Goal: Task Accomplishment & Management: Use online tool/utility

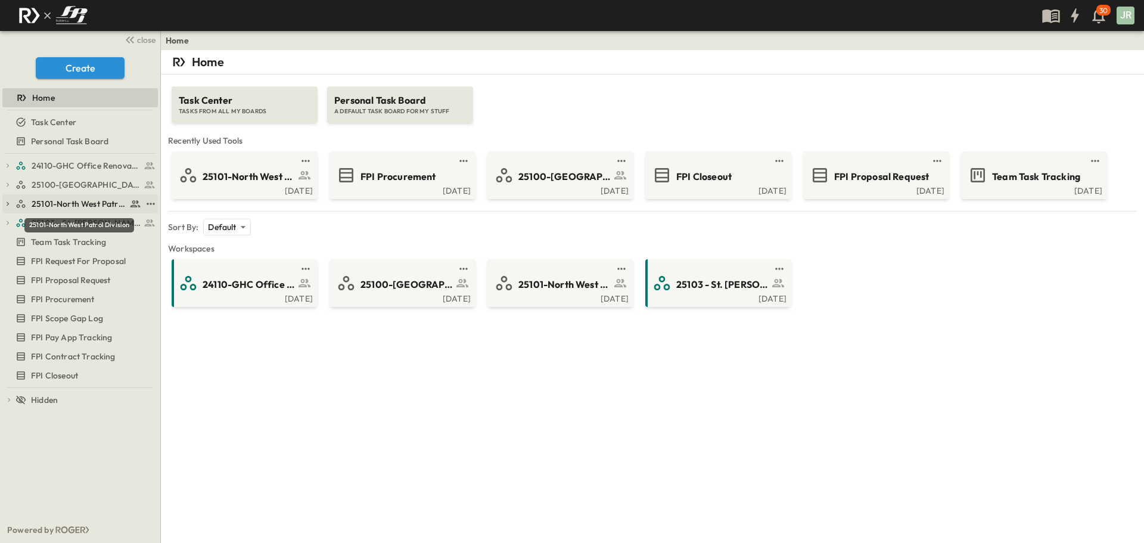
click at [76, 201] on span "25101-North West Patrol Division" at bounding box center [79, 204] width 95 height 12
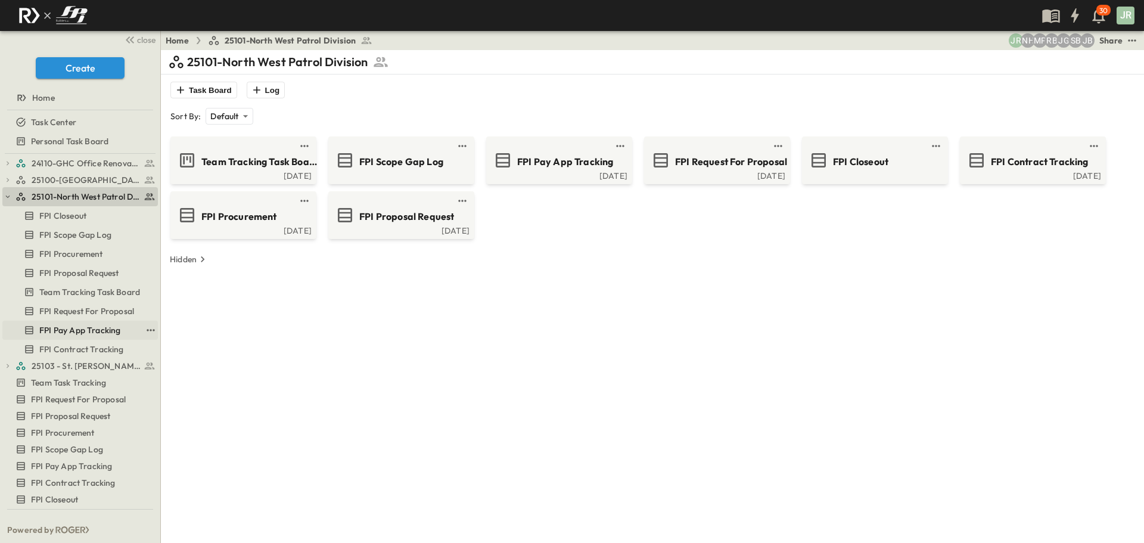
click at [107, 334] on span "FPI Pay App Tracking" at bounding box center [79, 330] width 81 height 12
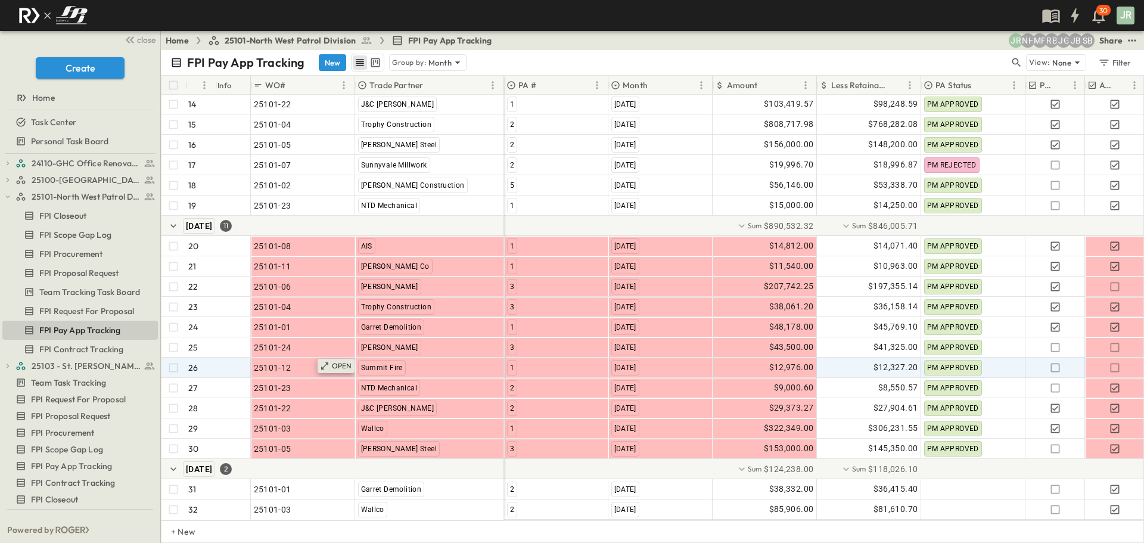
scroll to position [374, 0]
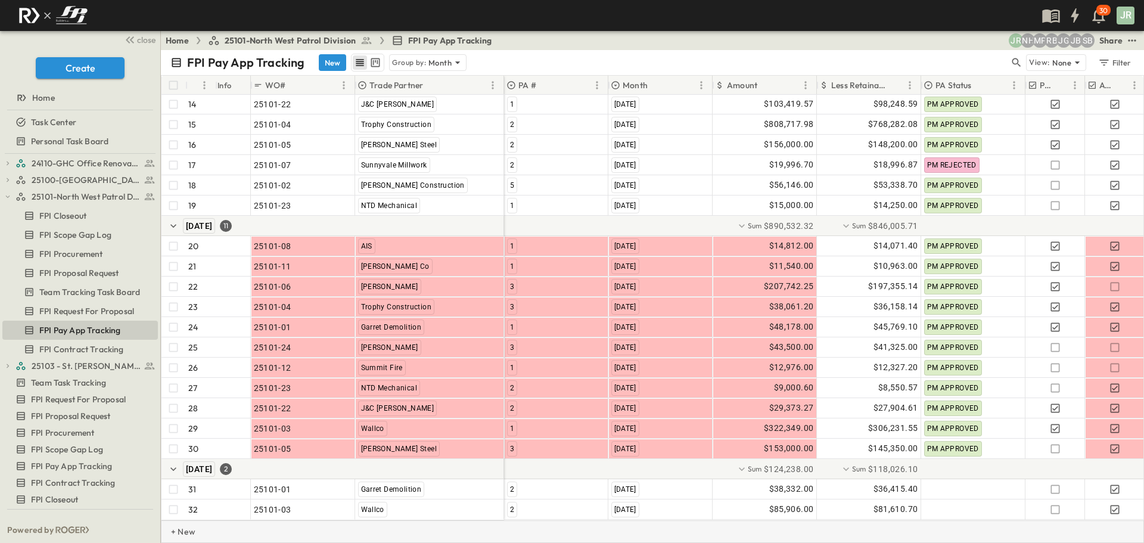
click at [178, 533] on p "+ New" at bounding box center [174, 532] width 7 height 12
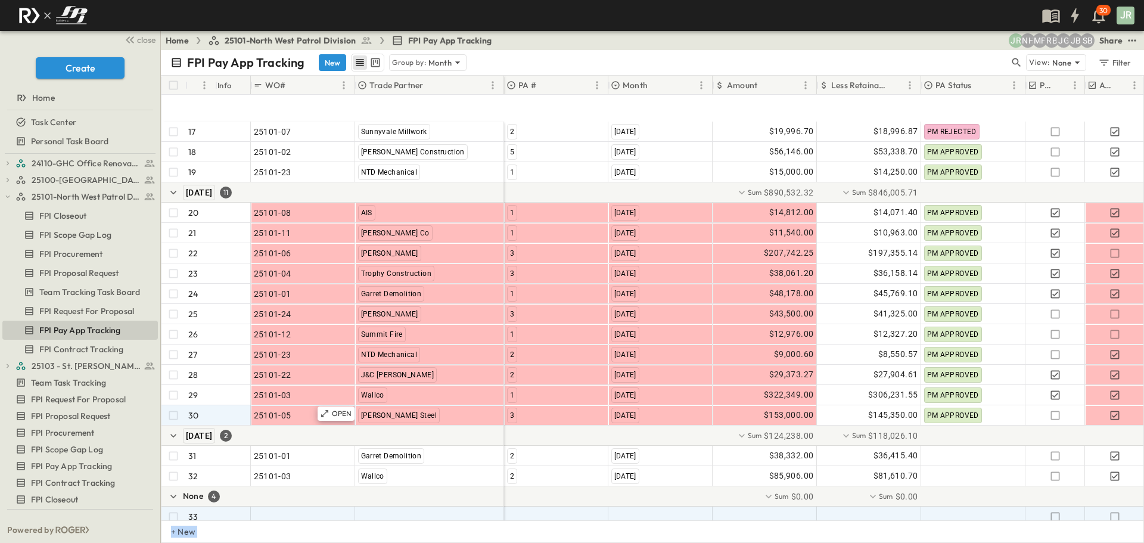
scroll to position [475, 0]
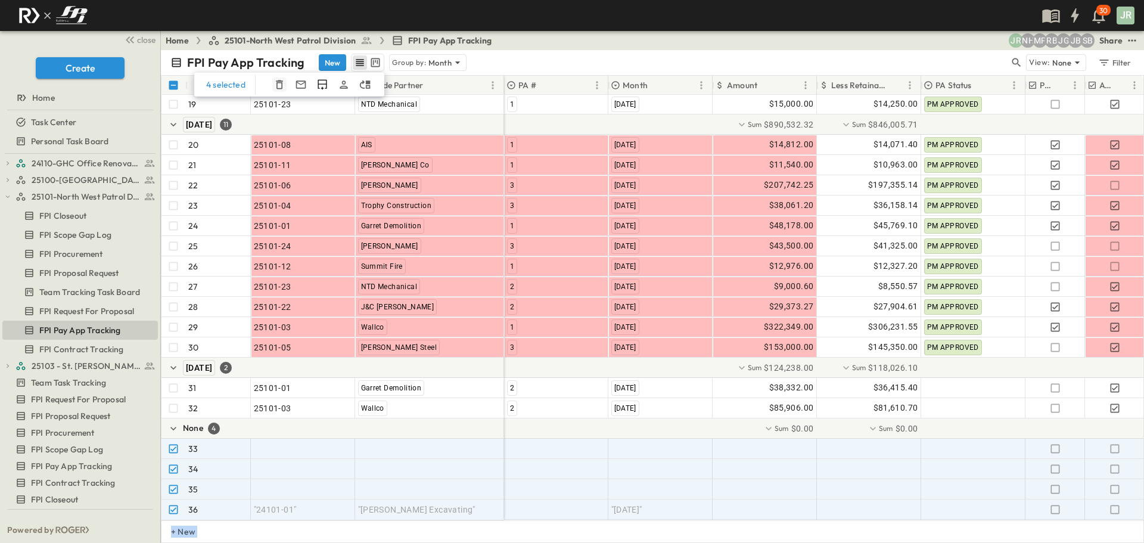
click at [278, 83] on icon "button" at bounding box center [279, 84] width 7 height 9
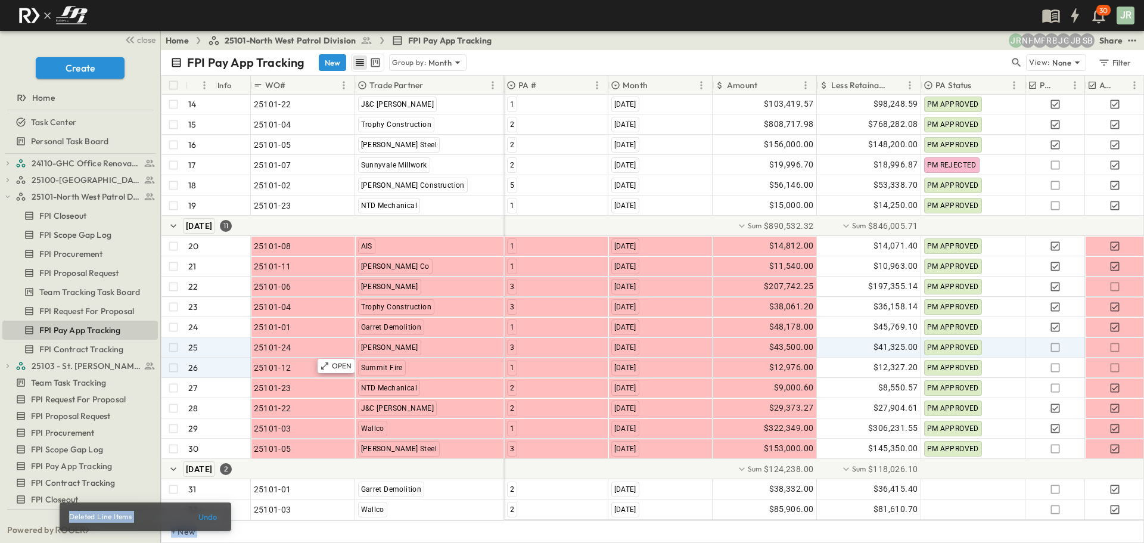
scroll to position [374, 0]
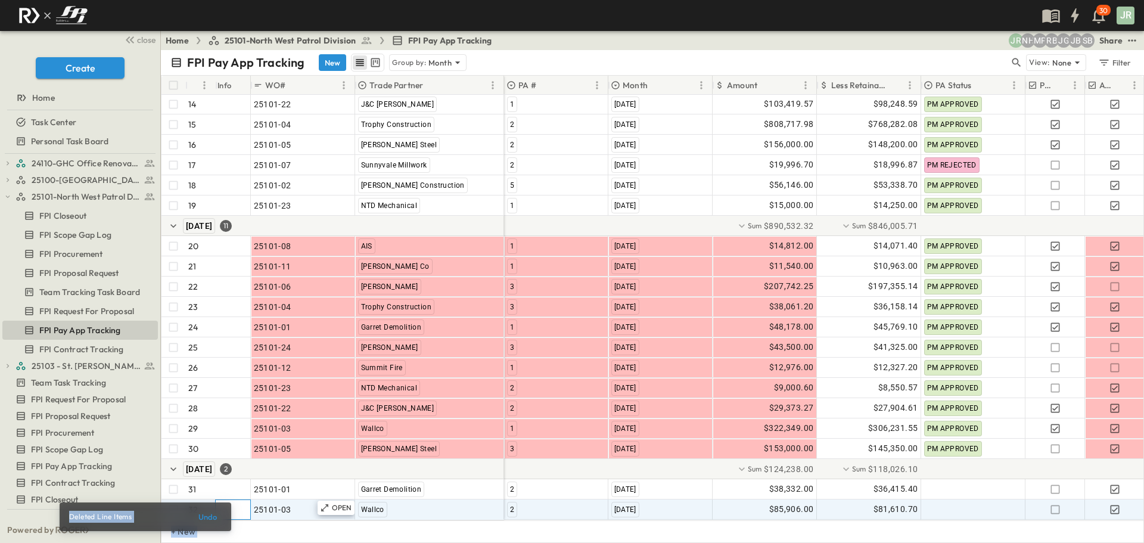
click at [239, 500] on div at bounding box center [231, 509] width 37 height 19
click at [304, 461] on div "September 2025 2" at bounding box center [332, 469] width 343 height 20
click at [248, 465] on icon "Add Row in Group" at bounding box center [244, 468] width 7 height 7
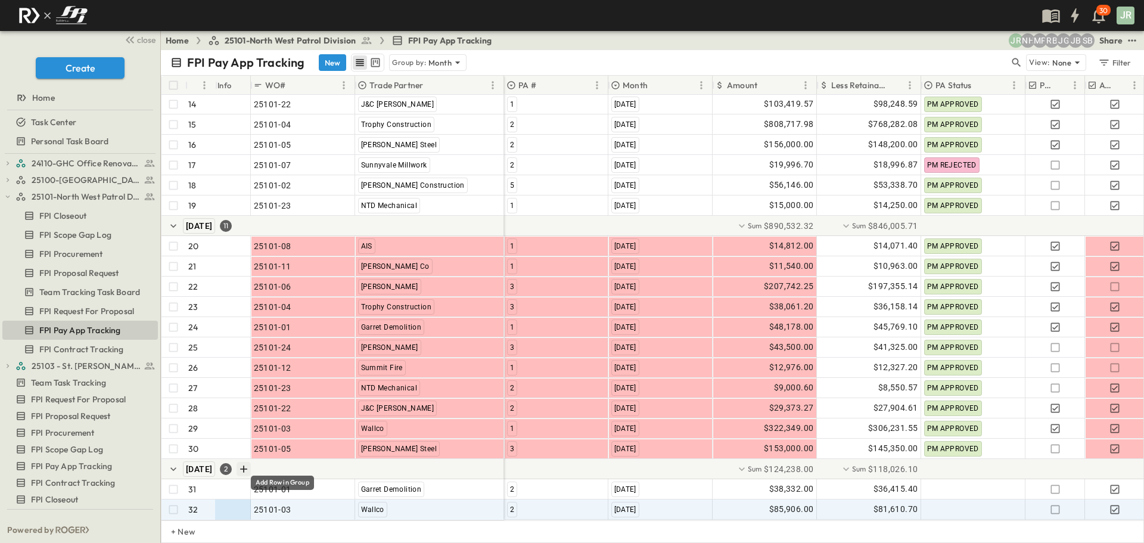
click at [250, 463] on icon "Add Row in Group" at bounding box center [244, 469] width 12 height 12
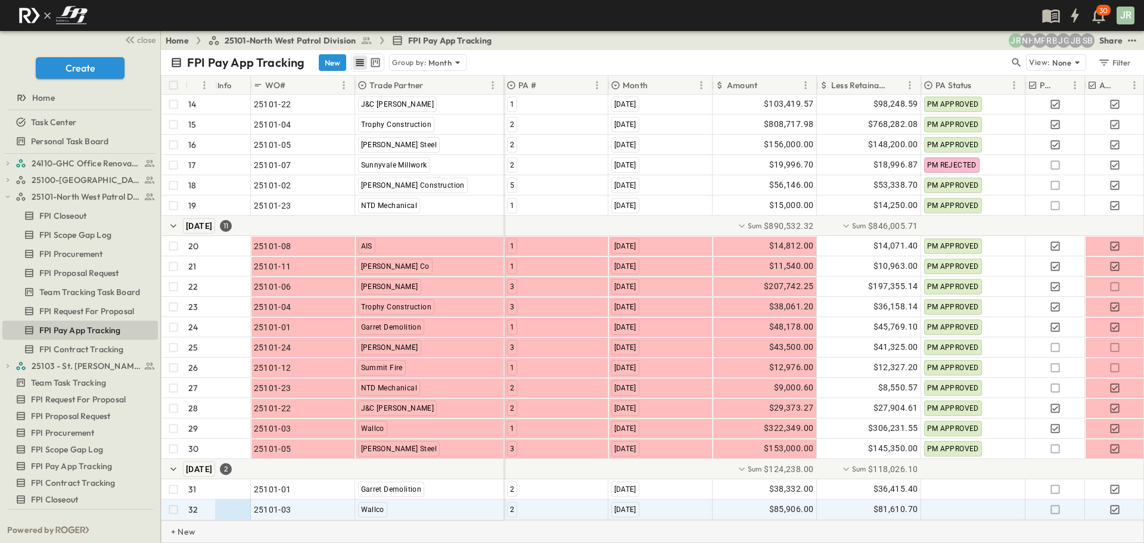
click at [178, 529] on p "+ New" at bounding box center [174, 532] width 7 height 12
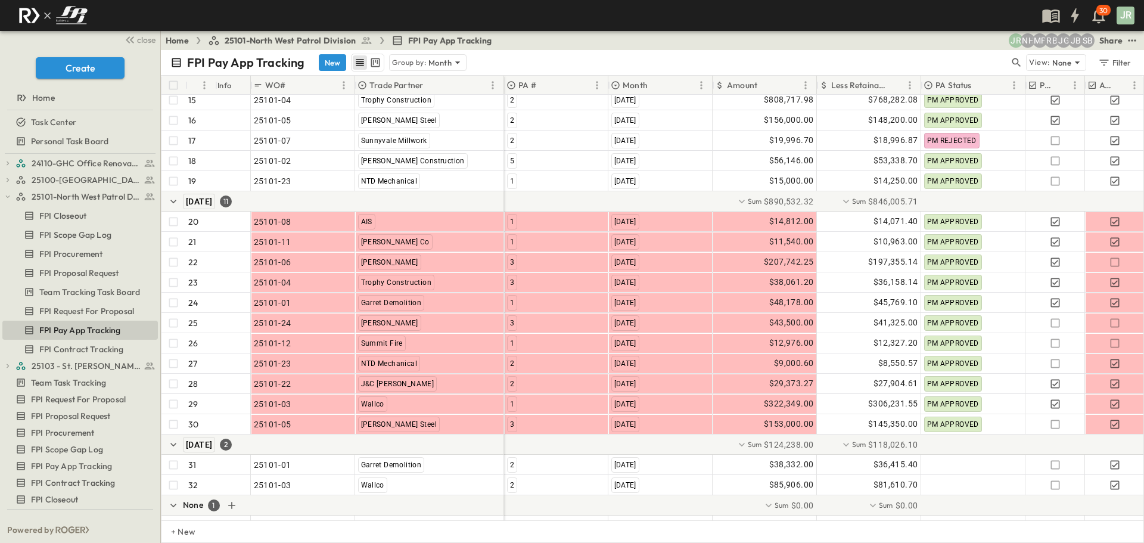
scroll to position [415, 0]
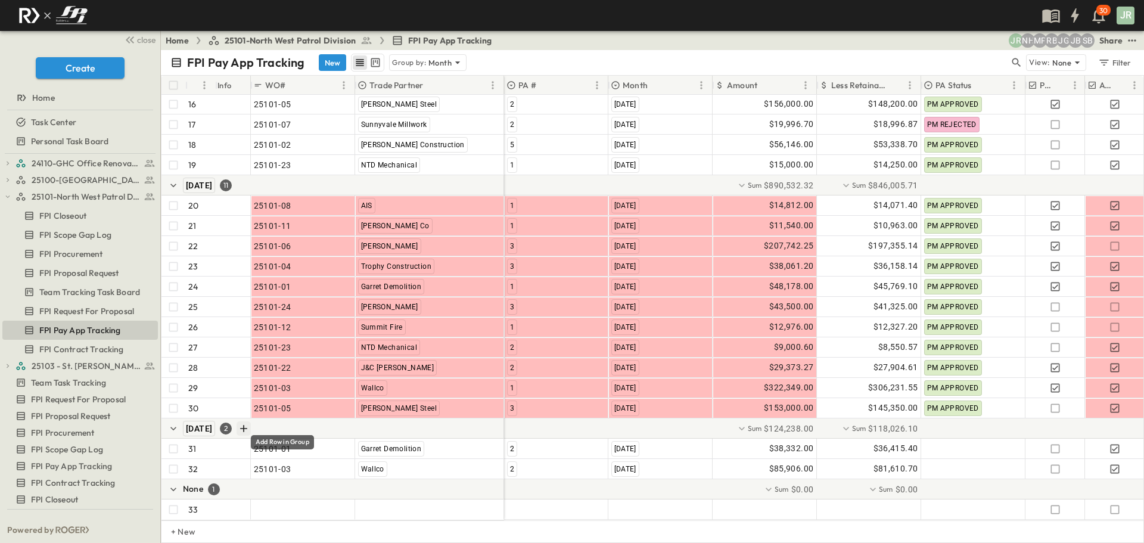
click at [248, 425] on icon "Add Row in Group" at bounding box center [244, 428] width 7 height 7
click at [250, 422] on icon "Add Row in Group" at bounding box center [244, 428] width 12 height 12
click at [243, 480] on div "None 1" at bounding box center [332, 489] width 343 height 20
click at [172, 483] on icon "button" at bounding box center [173, 489] width 12 height 12
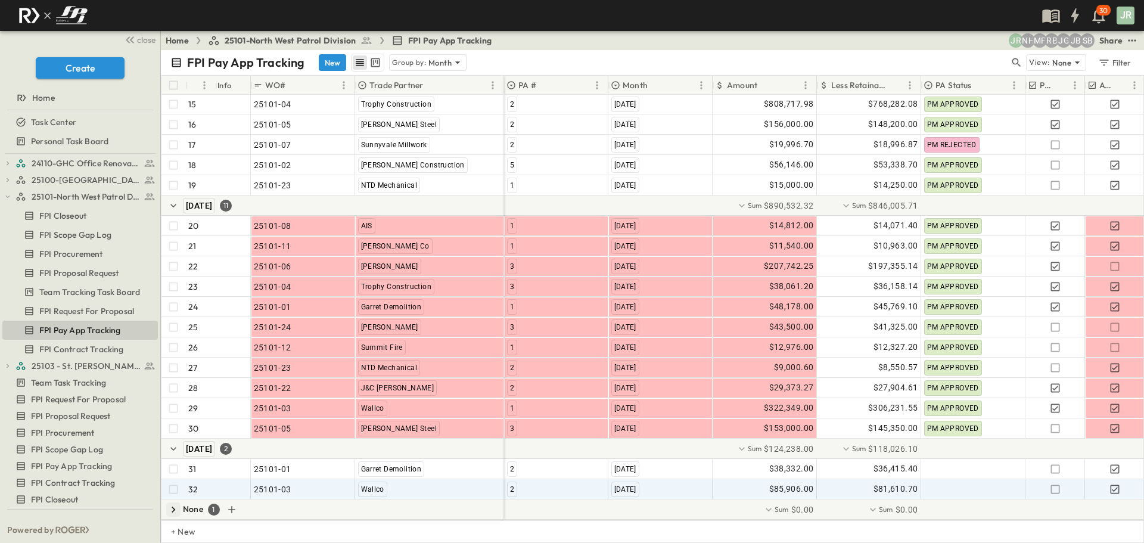
scroll to position [394, 0]
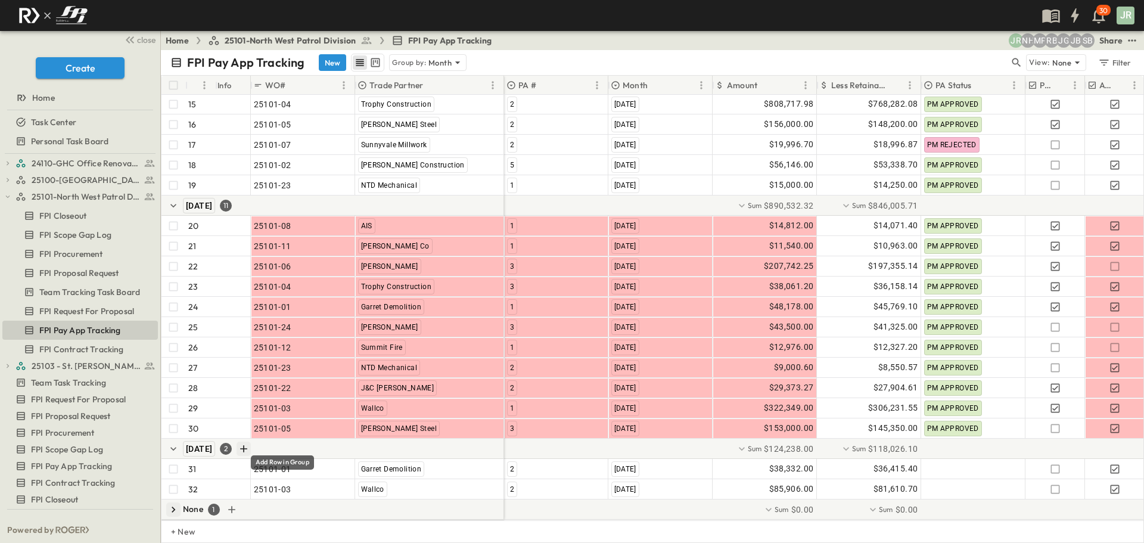
click at [250, 443] on icon "Add Row in Group" at bounding box center [244, 449] width 12 height 12
click at [176, 504] on icon "button" at bounding box center [173, 509] width 12 height 12
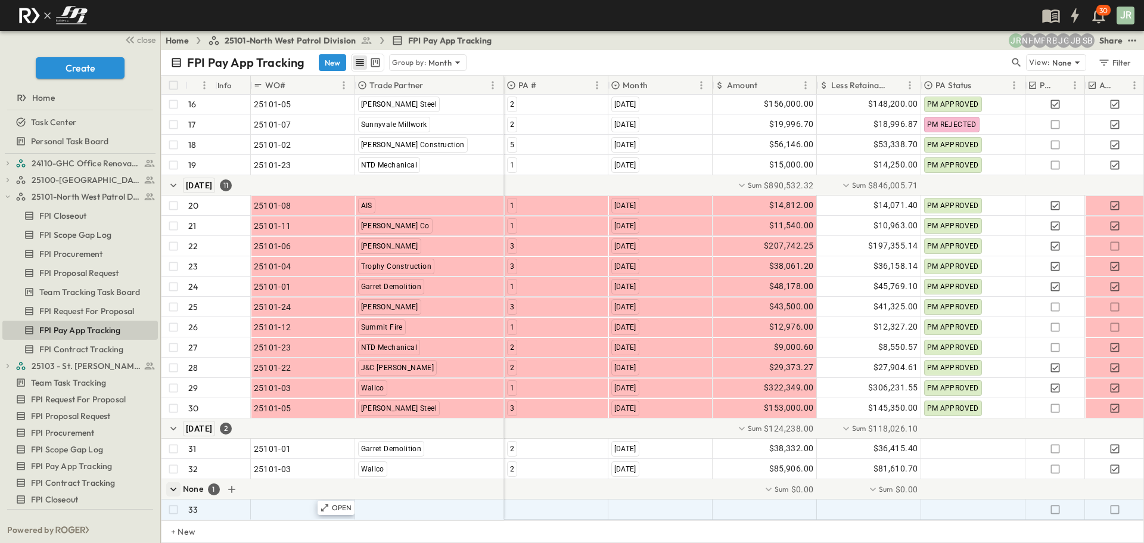
scroll to position [415, 0]
click at [272, 86] on icon "button" at bounding box center [278, 85] width 12 height 12
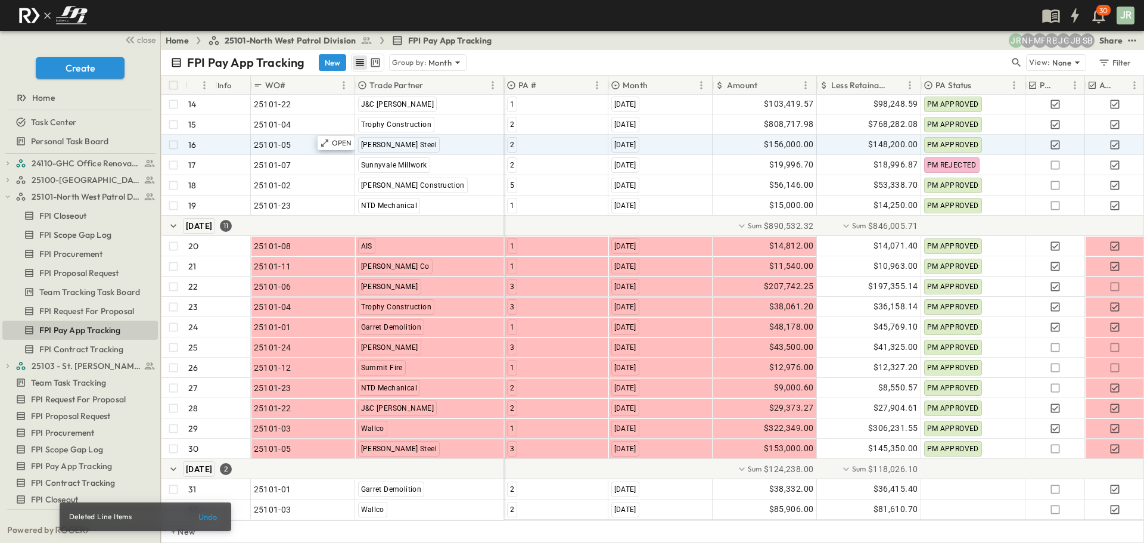
scroll to position [374, 0]
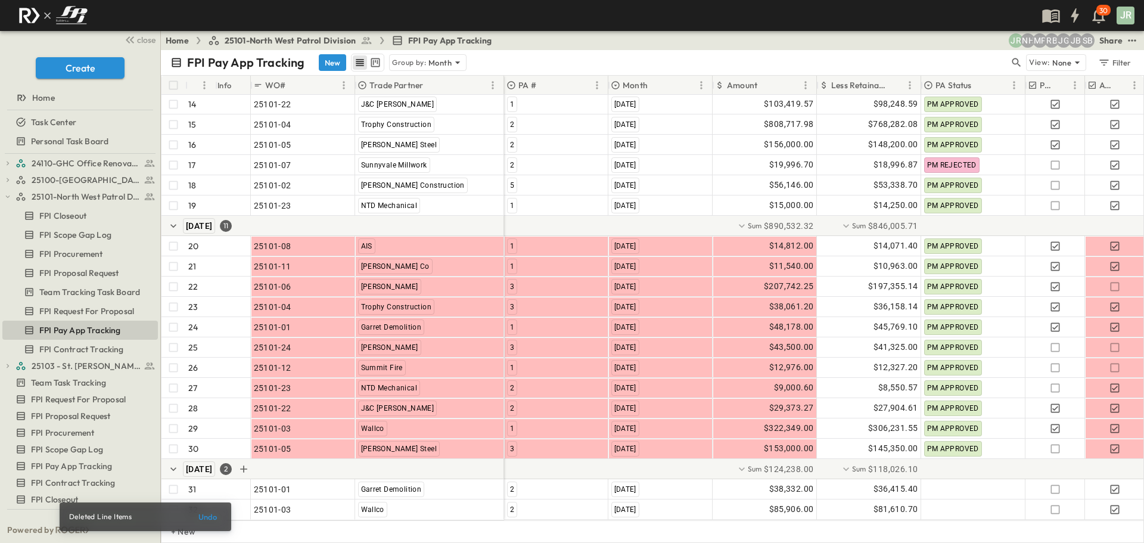
click at [322, 459] on div "September 2025 2" at bounding box center [332, 469] width 343 height 20
click at [250, 463] on icon "Add Row in Group" at bounding box center [244, 469] width 12 height 12
click at [250, 464] on icon "Add Row in Group" at bounding box center [244, 469] width 12 height 12
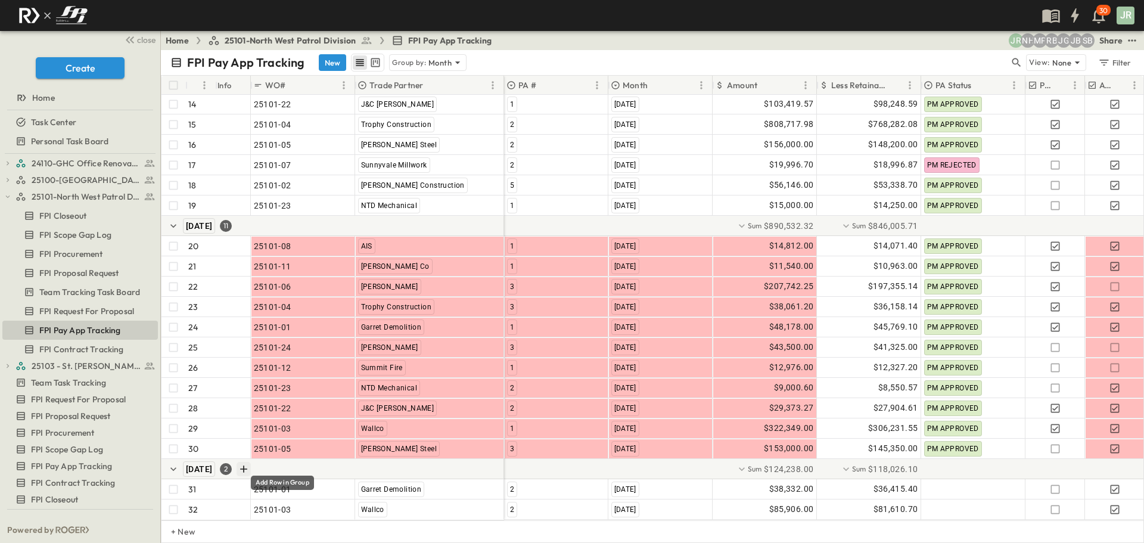
click at [250, 464] on icon "Add Row in Group" at bounding box center [244, 469] width 12 height 12
click at [251, 462] on button "Add Row in Group" at bounding box center [244, 469] width 14 height 14
click at [291, 462] on div "September 2025 2" at bounding box center [332, 469] width 343 height 20
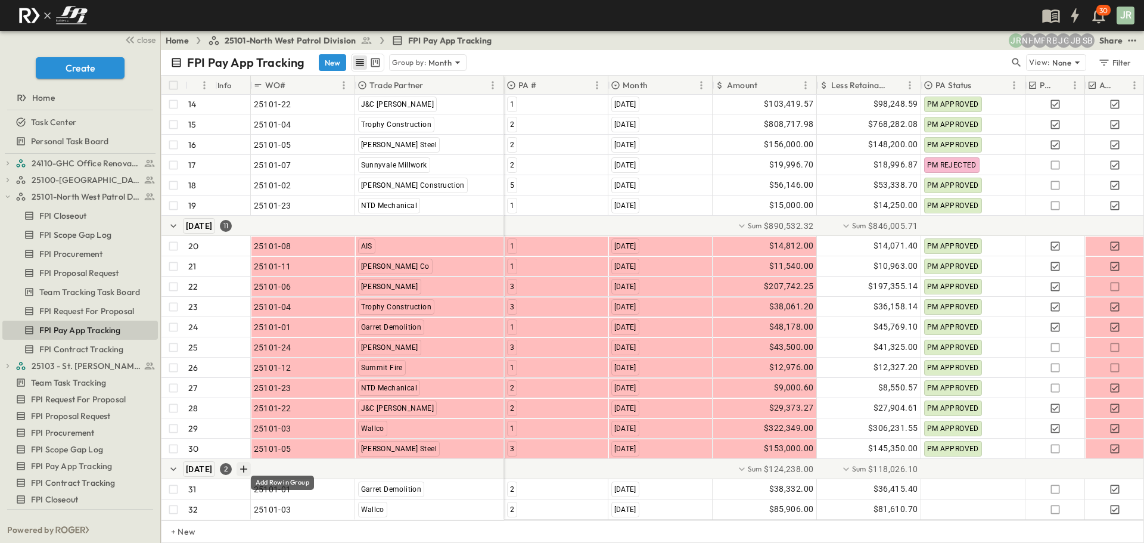
click at [248, 465] on icon "Add Row in Group" at bounding box center [244, 468] width 7 height 7
click at [250, 220] on icon "Add Row in Group" at bounding box center [244, 226] width 12 height 12
click at [250, 463] on icon "Add Row in Group" at bounding box center [244, 469] width 12 height 12
click at [167, 463] on icon "button" at bounding box center [173, 469] width 12 height 12
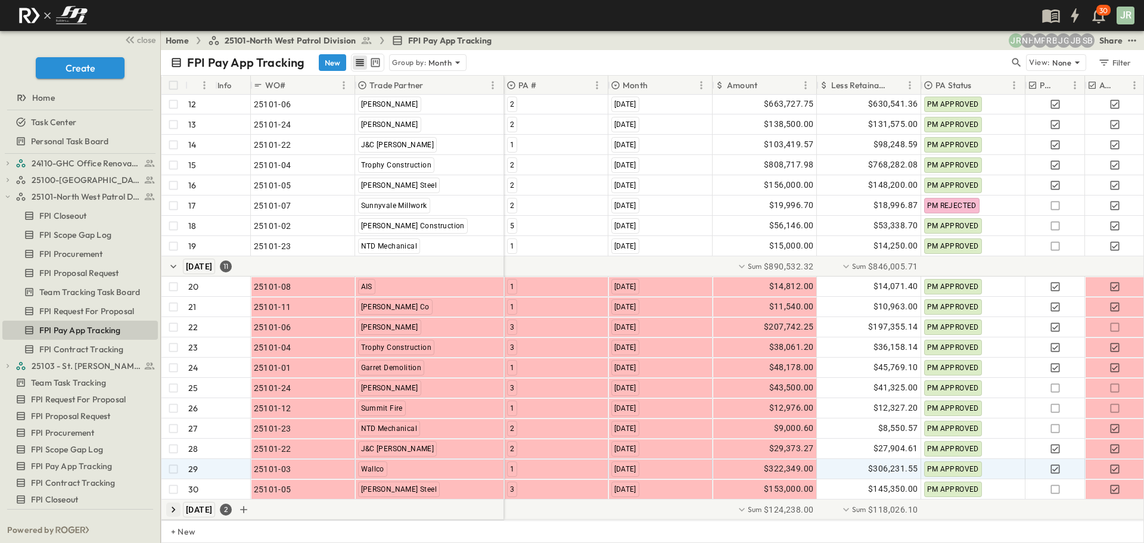
scroll to position [334, 0]
click at [172, 503] on icon "button" at bounding box center [173, 509] width 12 height 12
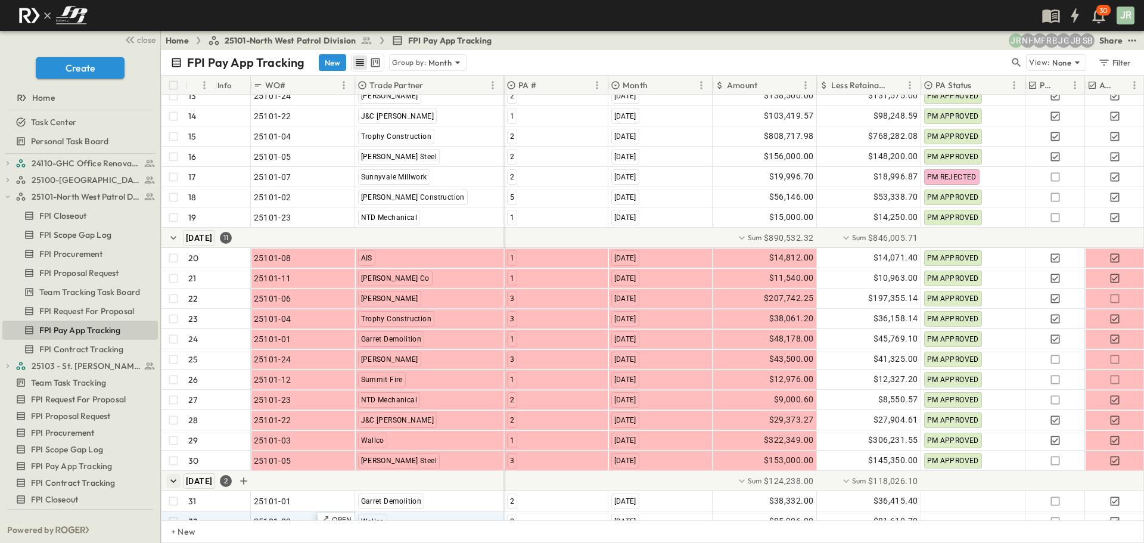
scroll to position [374, 0]
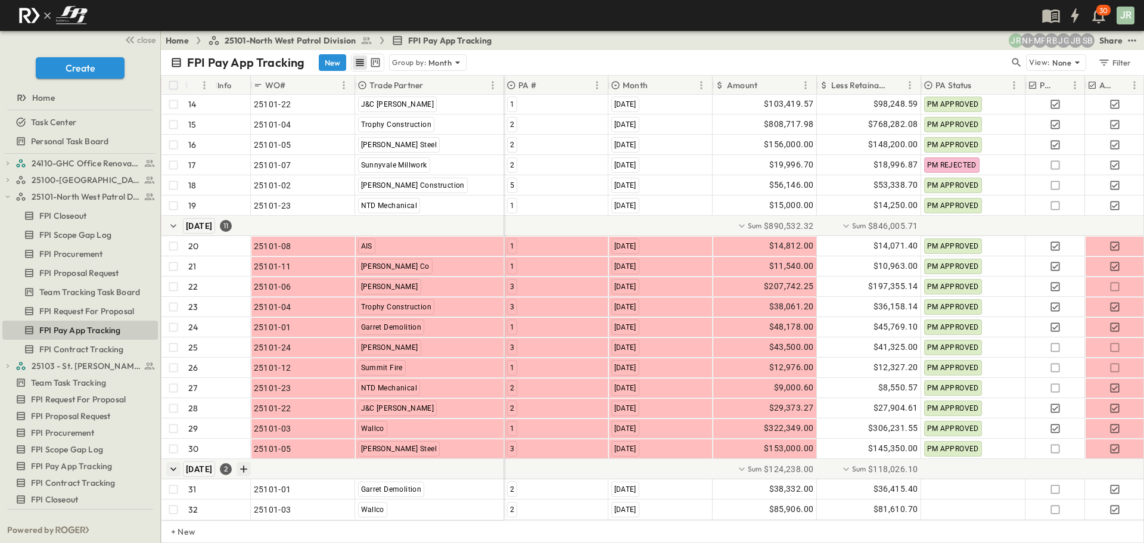
click at [250, 463] on icon "Add Row in Group" at bounding box center [244, 469] width 12 height 12
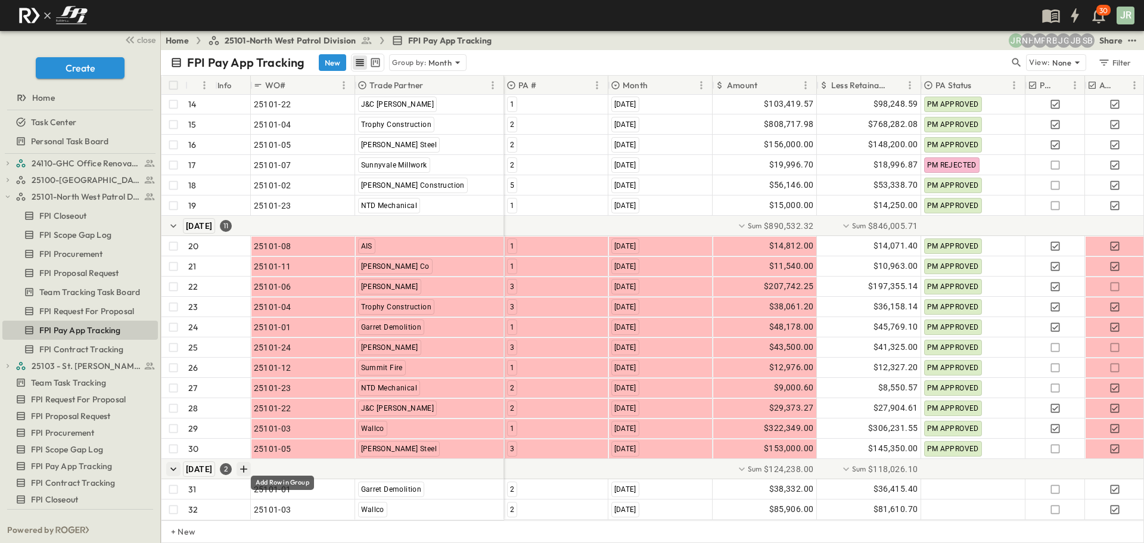
click at [250, 463] on icon "Add Row in Group" at bounding box center [244, 469] width 12 height 12
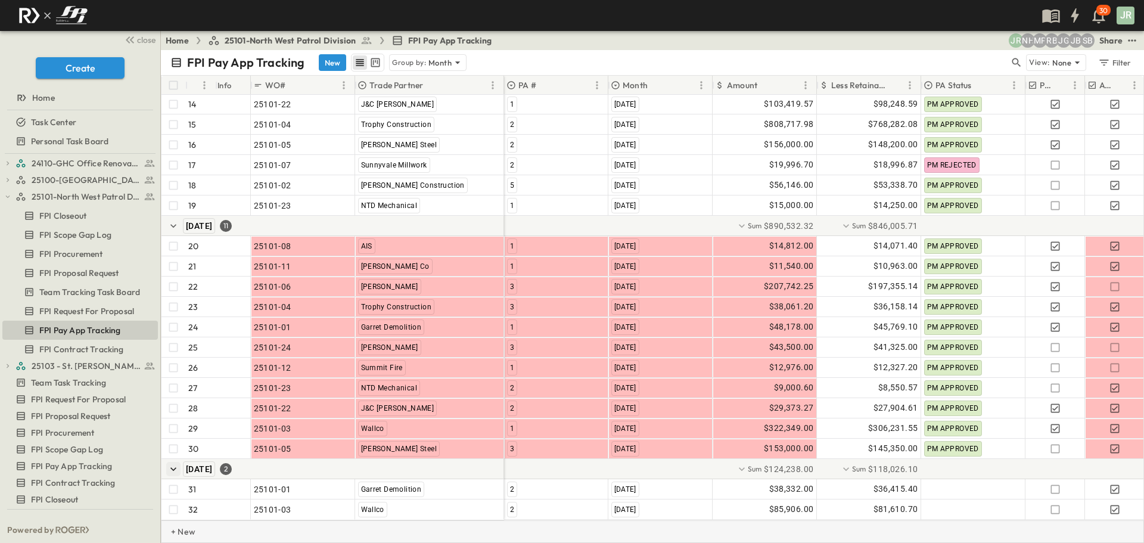
click at [178, 532] on p "+ New" at bounding box center [174, 532] width 7 height 12
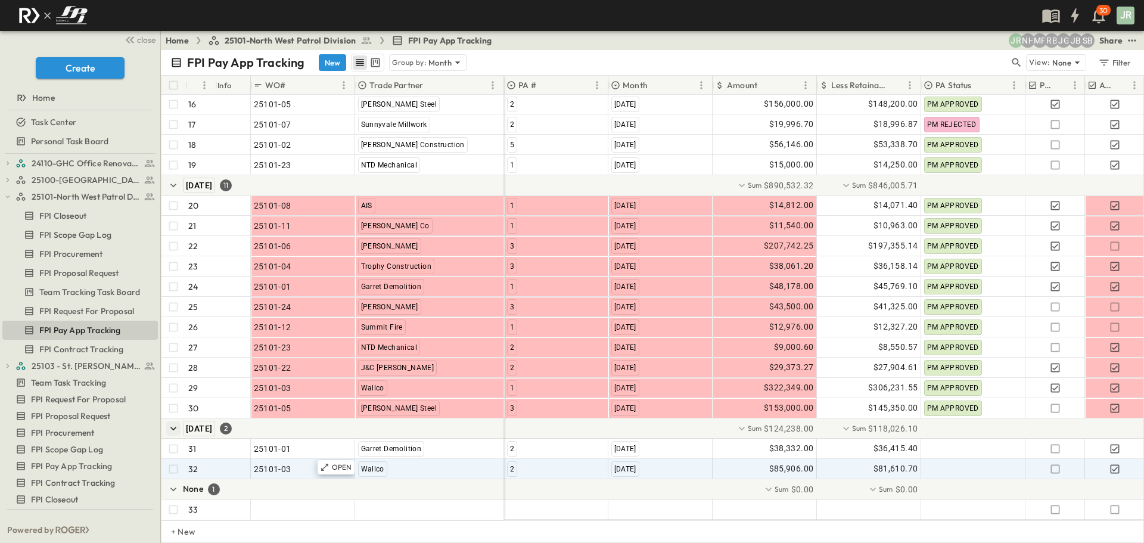
scroll to position [415, 0]
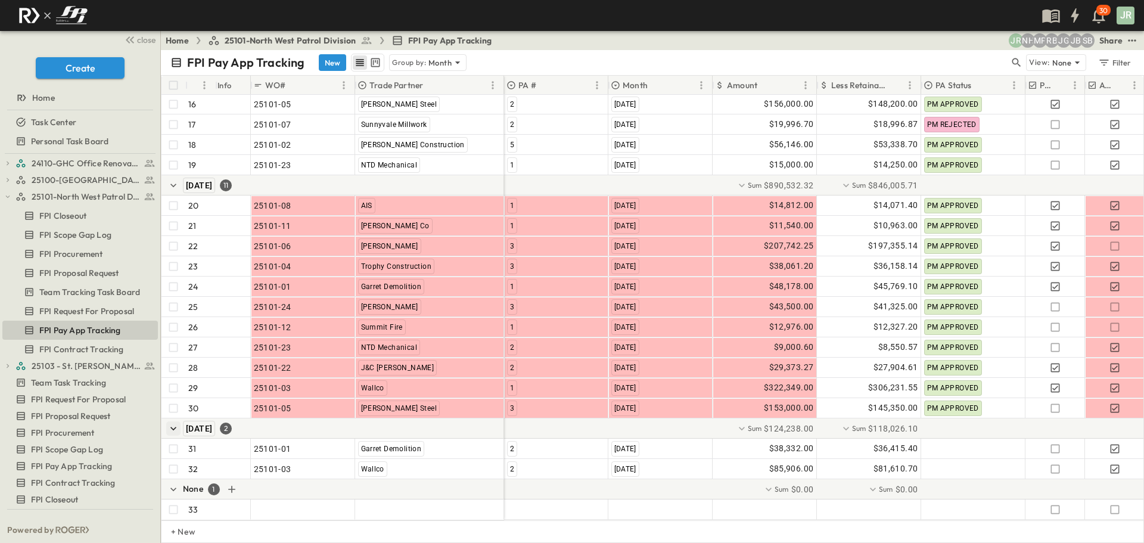
click at [207, 482] on div "None 1" at bounding box center [332, 489] width 343 height 20
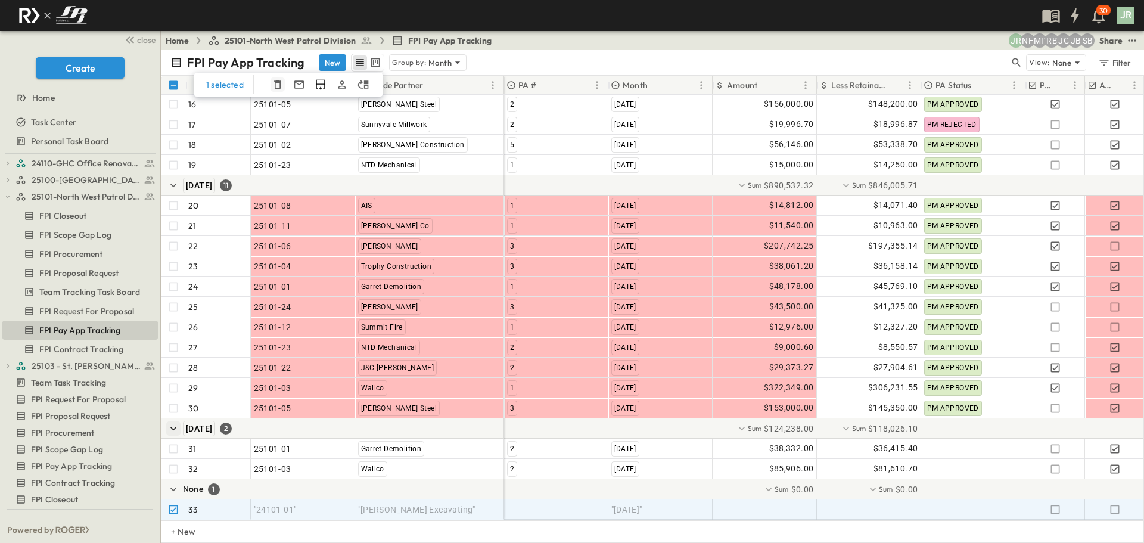
click at [276, 84] on icon "button" at bounding box center [278, 85] width 12 height 12
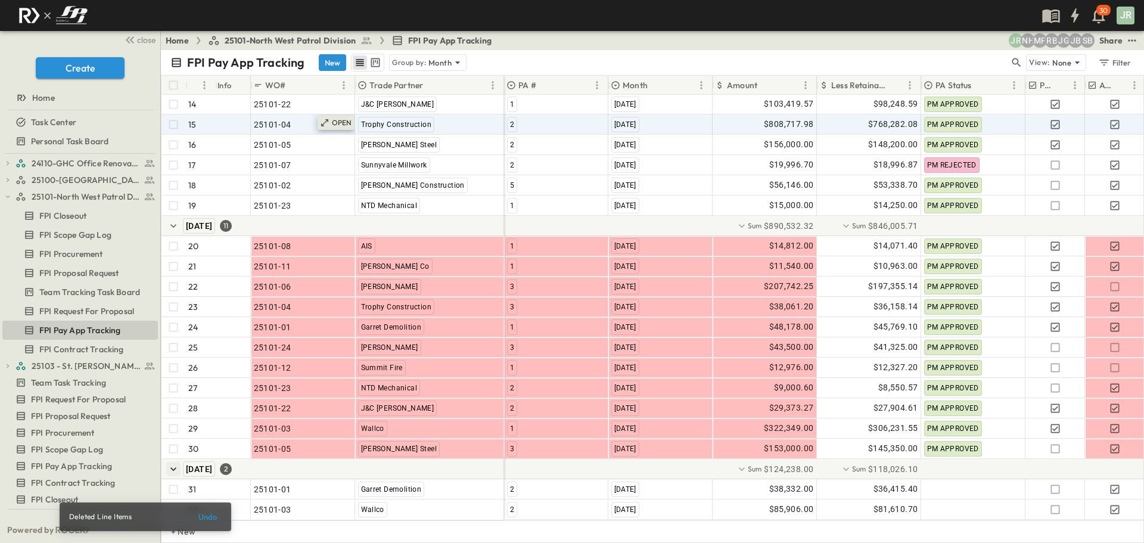
scroll to position [374, 0]
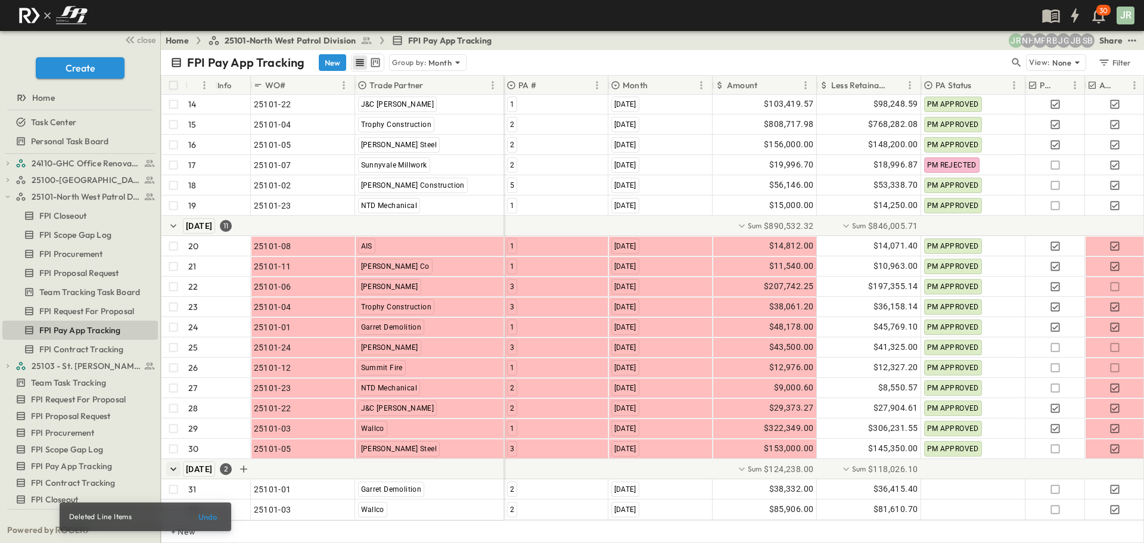
click at [303, 459] on div "September 2025 2" at bounding box center [332, 469] width 343 height 20
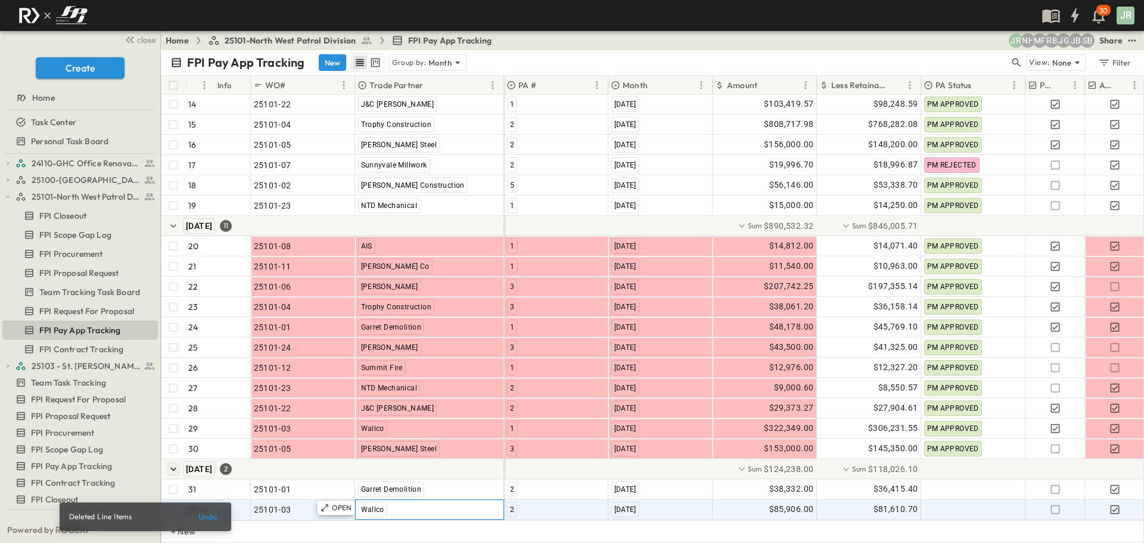
click at [411, 504] on div "Wallco" at bounding box center [430, 509] width 148 height 19
click at [111, 343] on span "FPI Contract Tracking" at bounding box center [81, 349] width 85 height 12
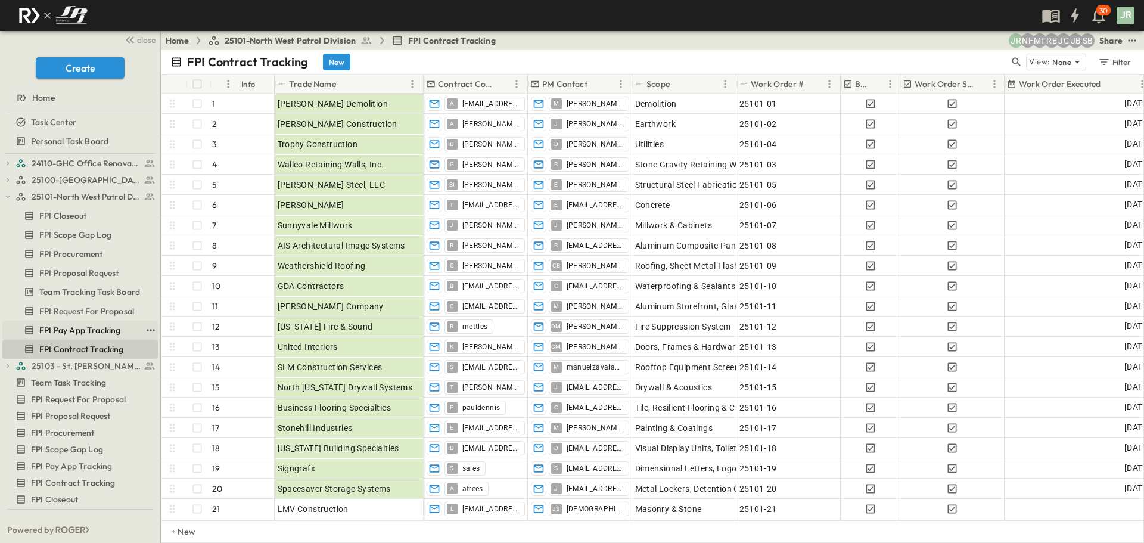
click at [79, 325] on span "FPI Pay App Tracking" at bounding box center [79, 330] width 81 height 12
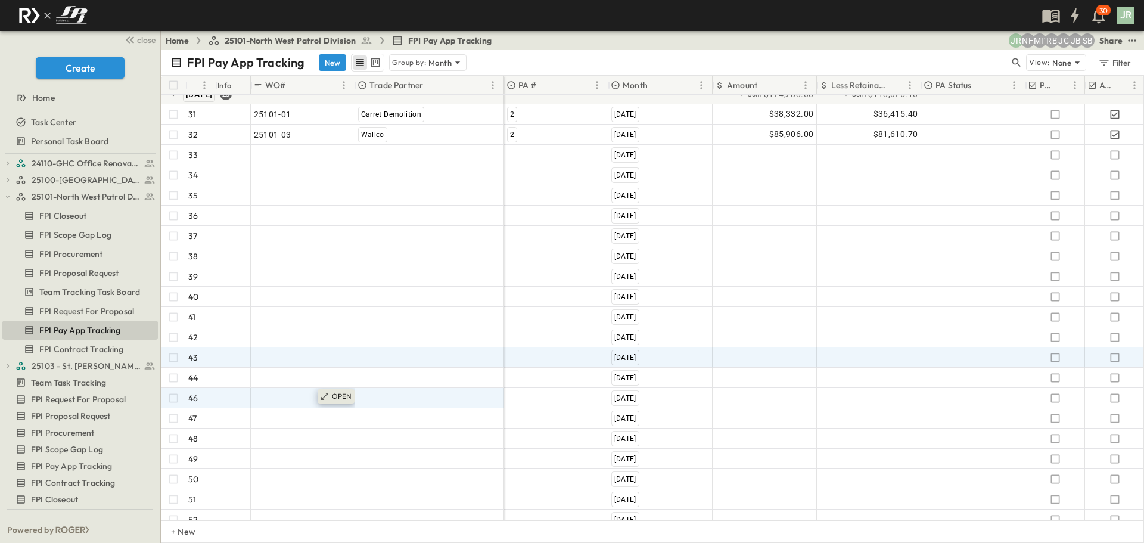
scroll to position [820, 0]
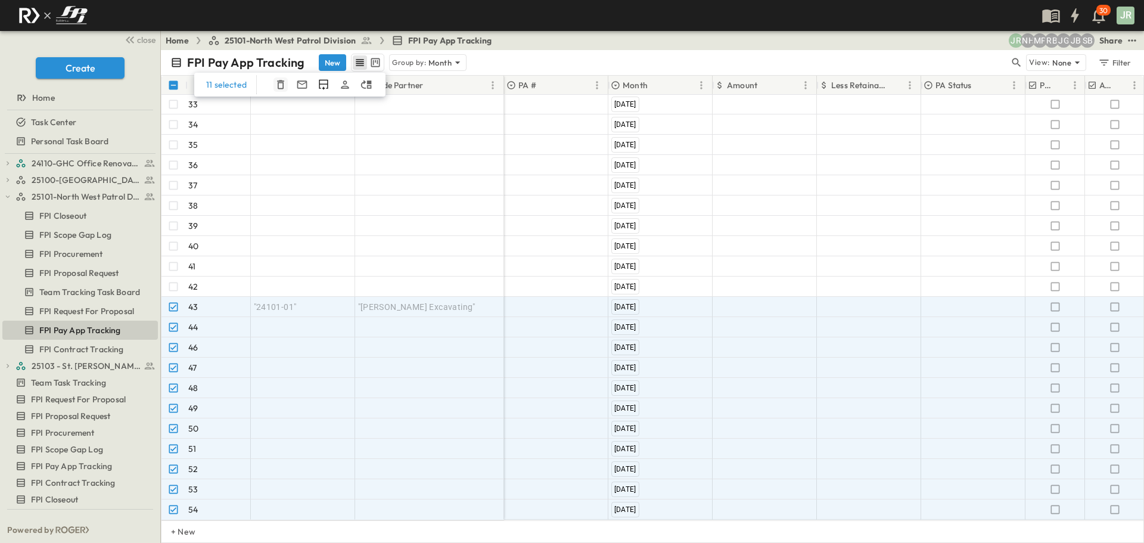
click at [277, 81] on icon "button" at bounding box center [280, 84] width 7 height 9
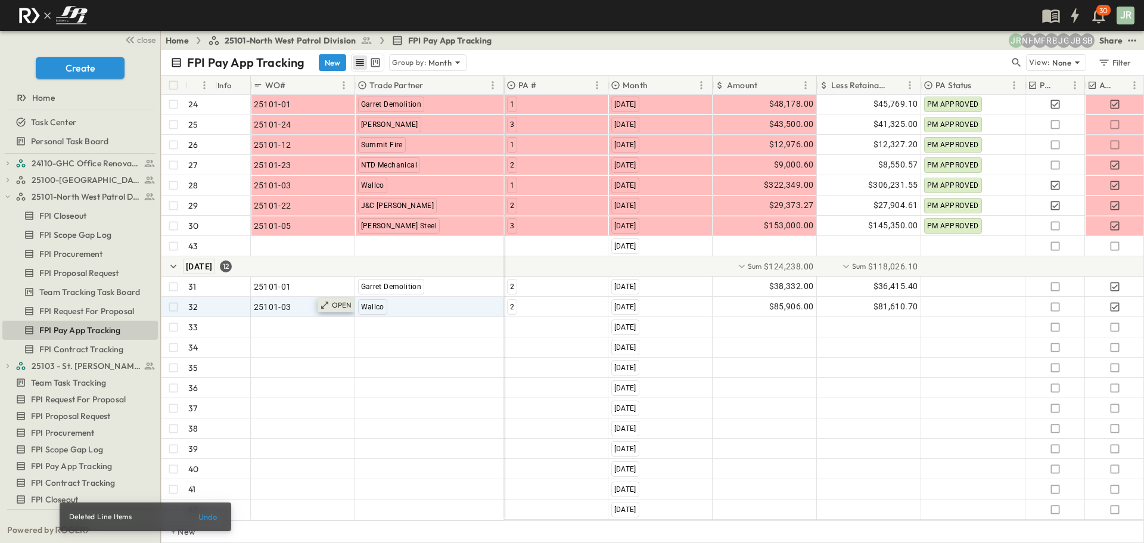
scroll to position [597, 0]
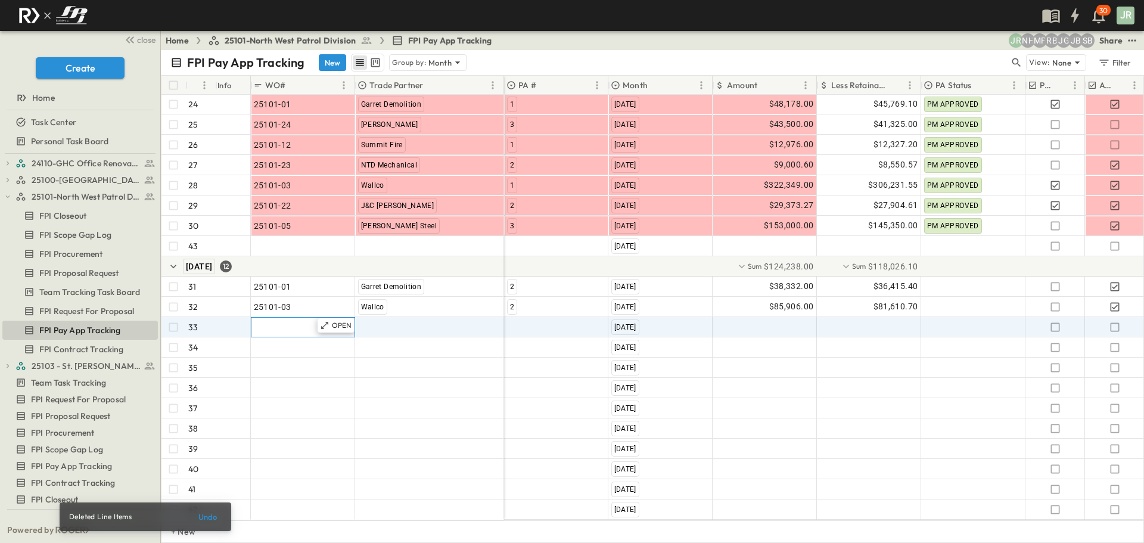
click at [290, 321] on span ""24101-01"" at bounding box center [275, 327] width 43 height 12
click at [417, 321] on span ""[PERSON_NAME] Excavating"" at bounding box center [416, 327] width 117 height 12
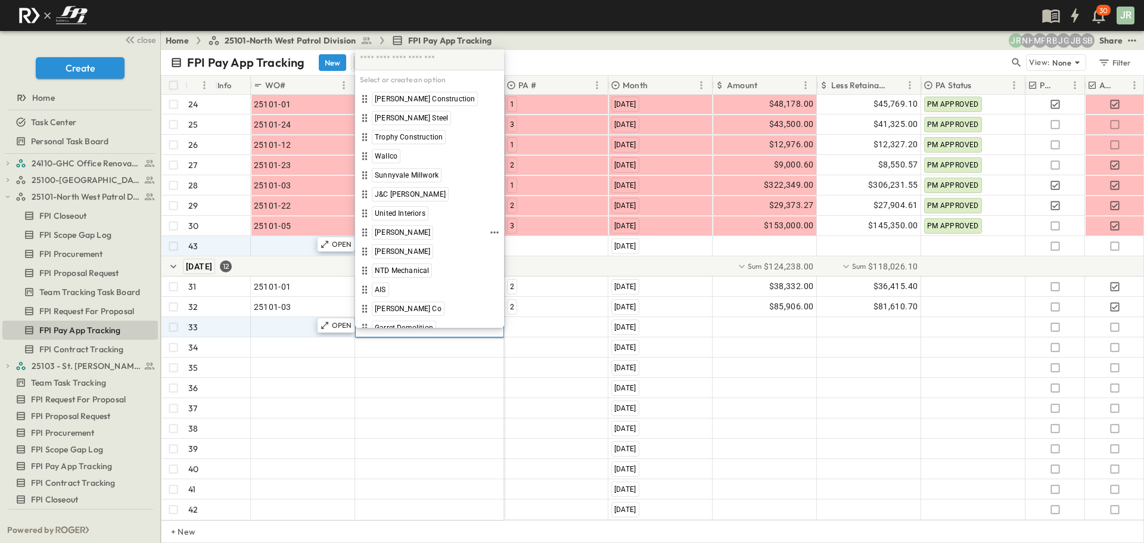
drag, startPoint x: 387, startPoint y: 231, endPoint x: 394, endPoint y: 229, distance: 7.5
click at [388, 231] on span "[PERSON_NAME]" at bounding box center [402, 233] width 55 height 10
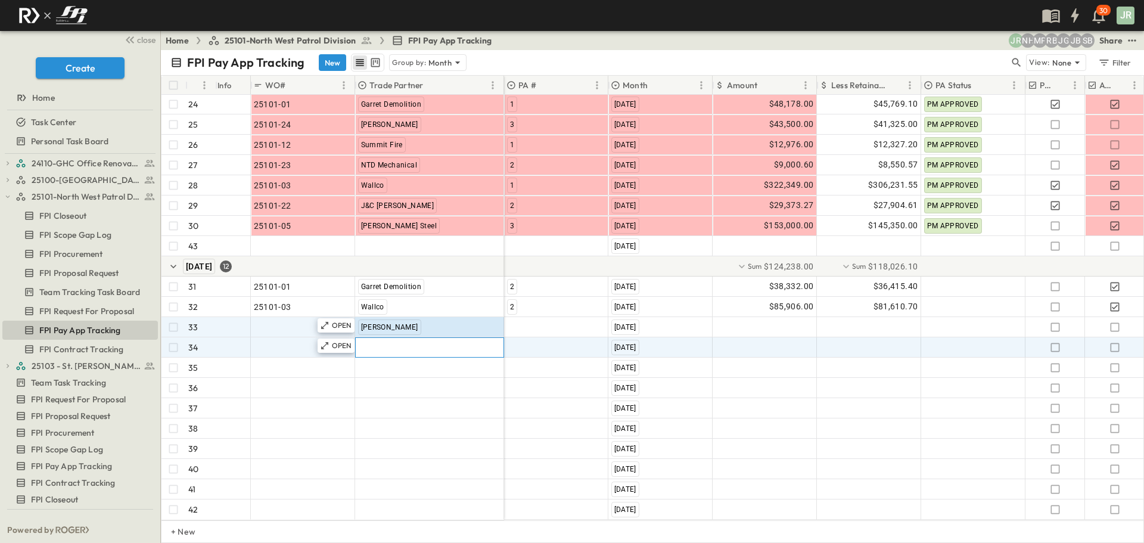
click at [411, 341] on span ""[PERSON_NAME] Excavating"" at bounding box center [416, 347] width 117 height 12
type input "***"
click at [393, 373] on span "J&C [PERSON_NAME]" at bounding box center [395, 378] width 71 height 10
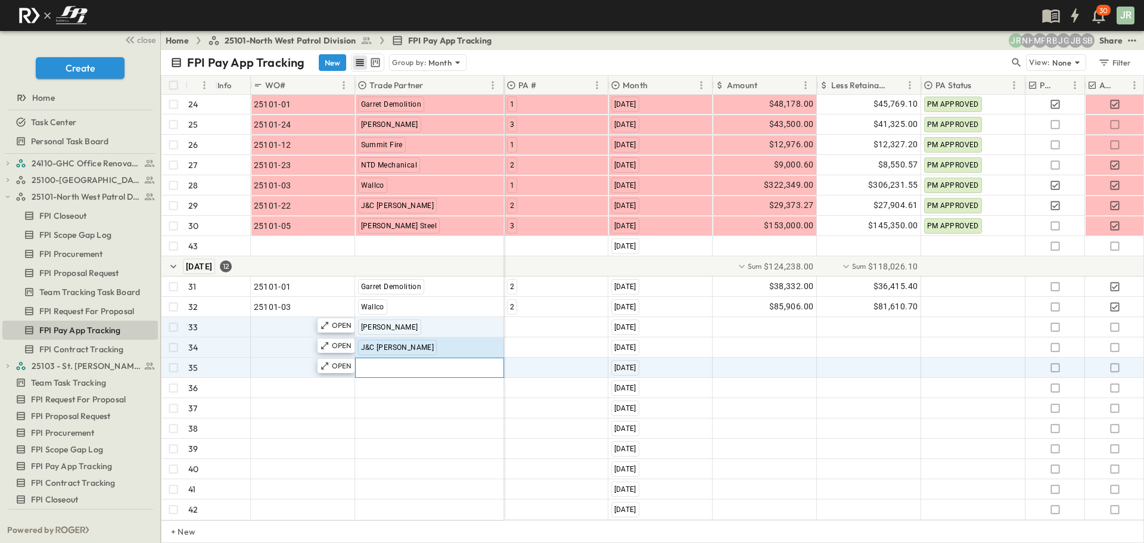
click at [396, 362] on span ""[PERSON_NAME] Excavating"" at bounding box center [416, 368] width 117 height 12
type input "*"
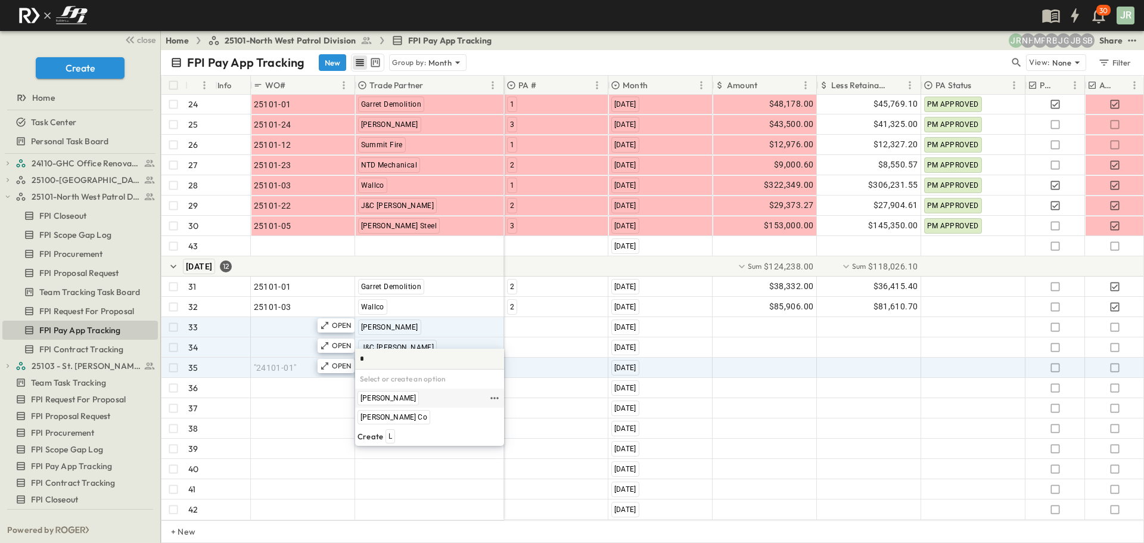
type input "**"
click at [371, 400] on span "[PERSON_NAME]" at bounding box center [387, 398] width 55 height 10
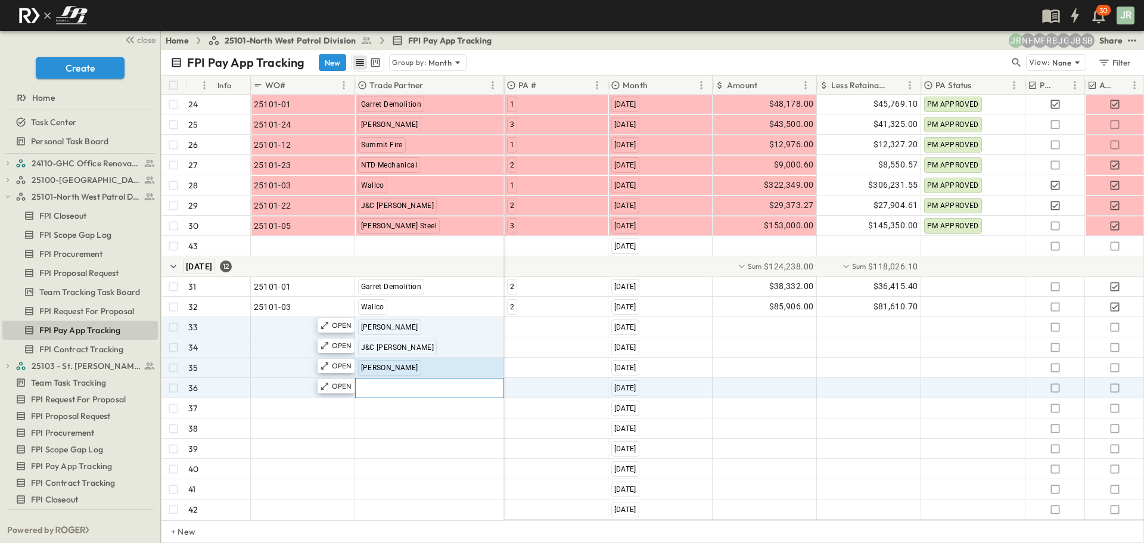
click at [380, 382] on span ""[PERSON_NAME] Excavating"" at bounding box center [416, 388] width 117 height 12
type input "**"
click at [368, 414] on span "[PERSON_NAME] Steel" at bounding box center [396, 419] width 73 height 10
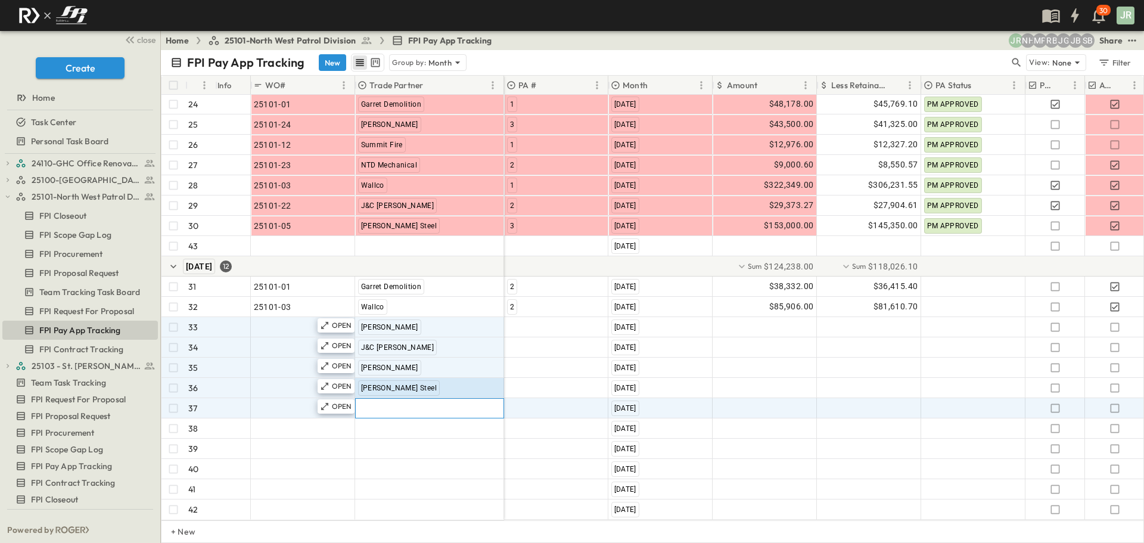
click at [393, 402] on span ""[PERSON_NAME] Excavating"" at bounding box center [416, 408] width 117 height 12
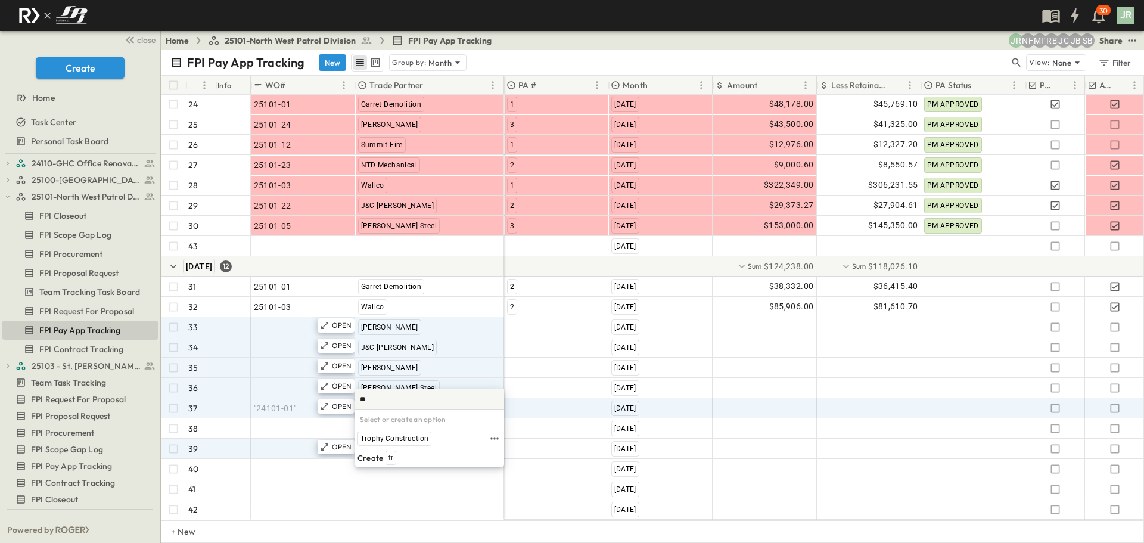
click at [390, 441] on span "Trophy Construction" at bounding box center [394, 439] width 68 height 10
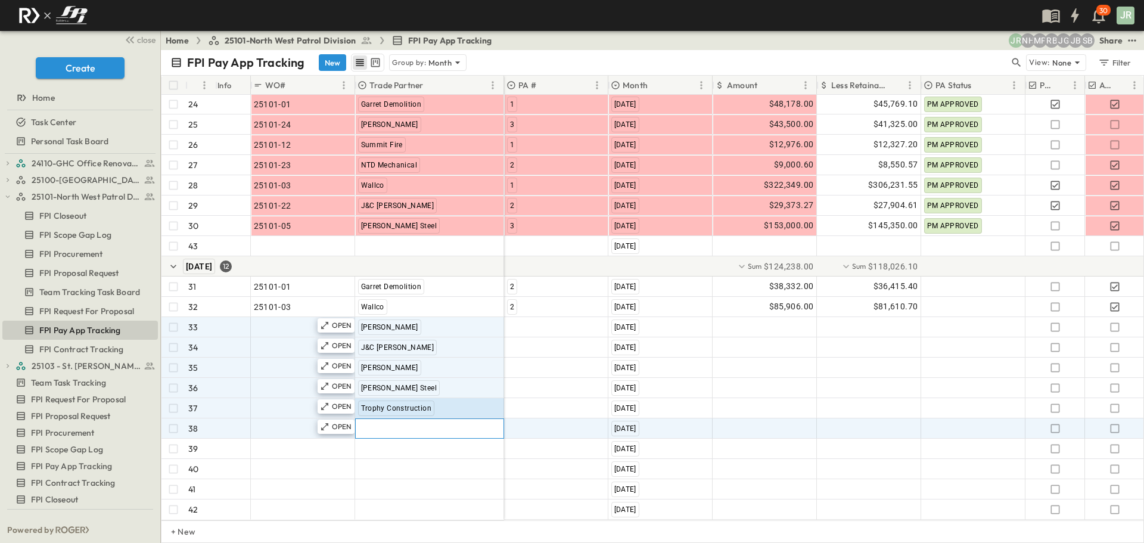
click at [371, 422] on span ""[PERSON_NAME] Excavating"" at bounding box center [416, 428] width 117 height 12
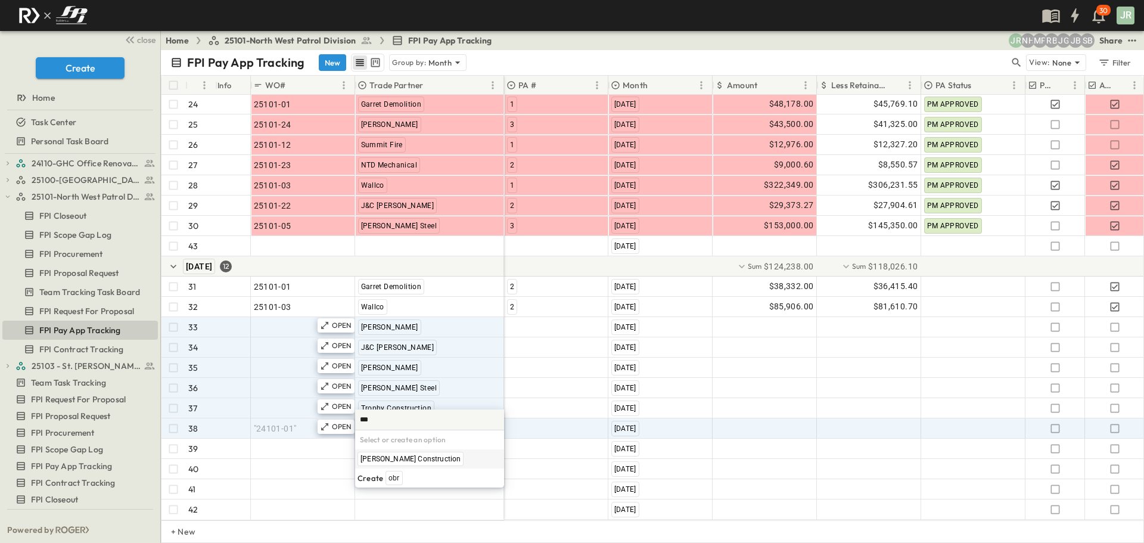
type input "****"
click at [405, 458] on span "[PERSON_NAME] Construction" at bounding box center [410, 459] width 100 height 10
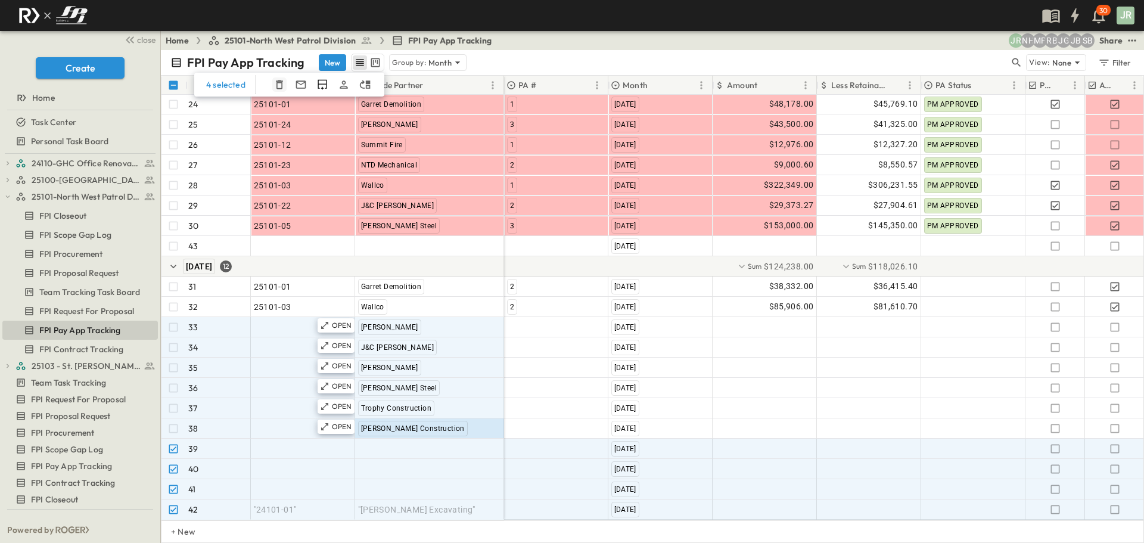
click at [279, 85] on icon "button" at bounding box center [279, 85] width 12 height 12
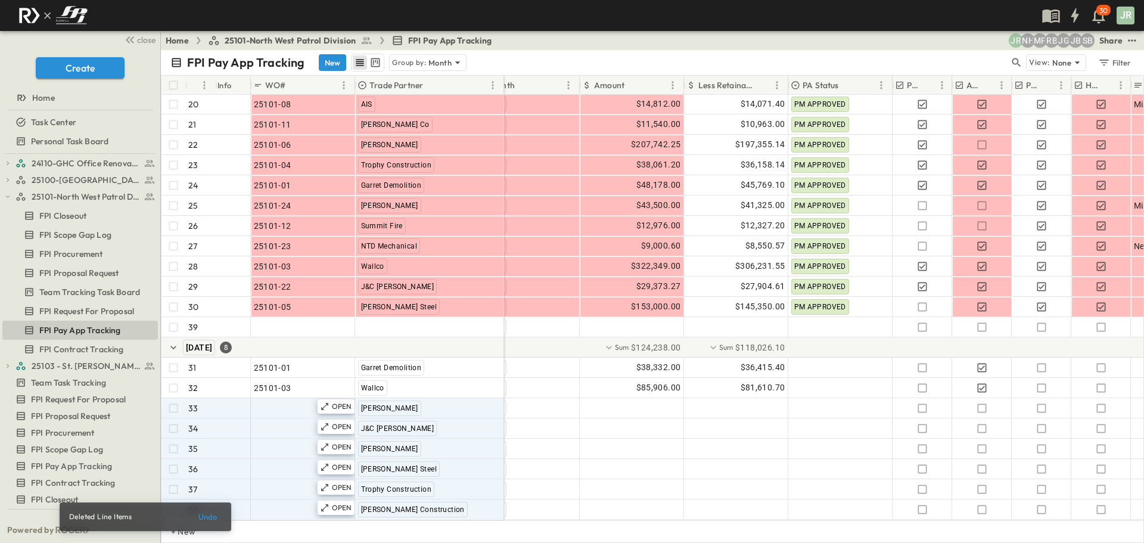
scroll to position [516, 135]
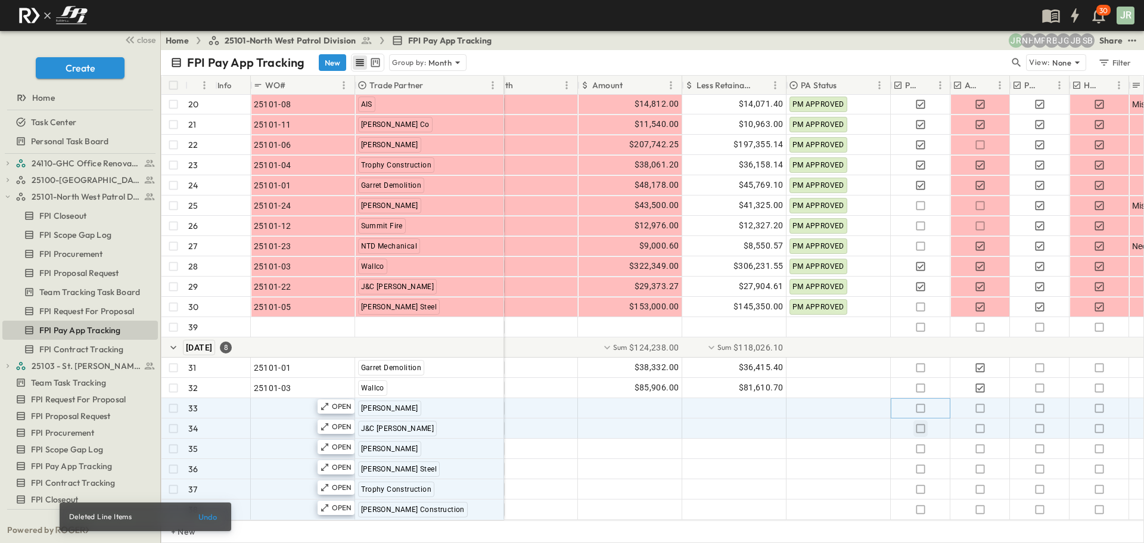
click at [919, 402] on icon "button" at bounding box center [921, 408] width 12 height 12
drag, startPoint x: 924, startPoint y: 417, endPoint x: 924, endPoint y: 430, distance: 13.7
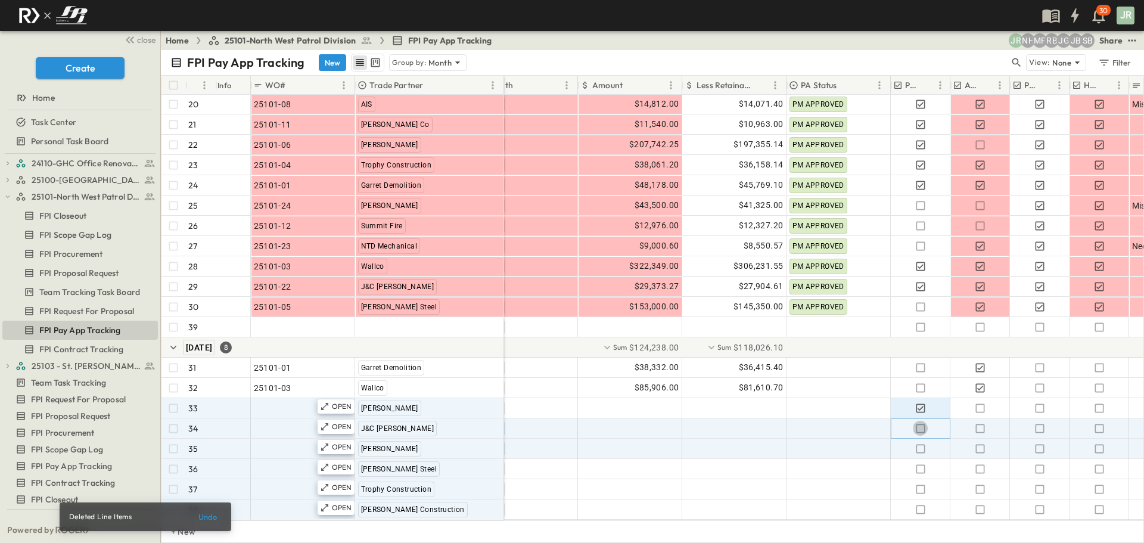
click at [924, 422] on icon "button" at bounding box center [921, 428] width 12 height 12
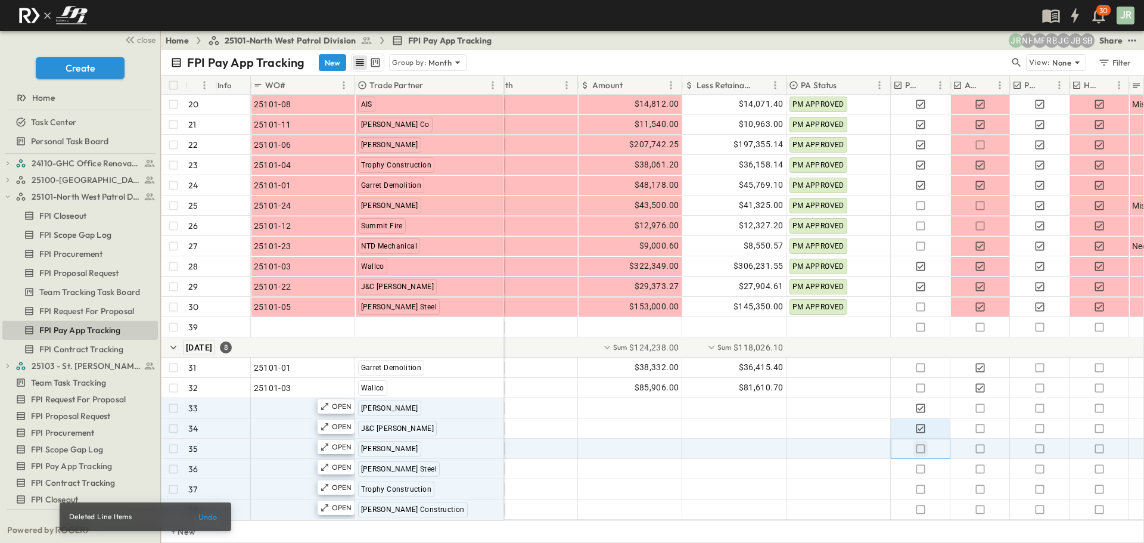
click at [924, 443] on icon "button" at bounding box center [921, 449] width 12 height 12
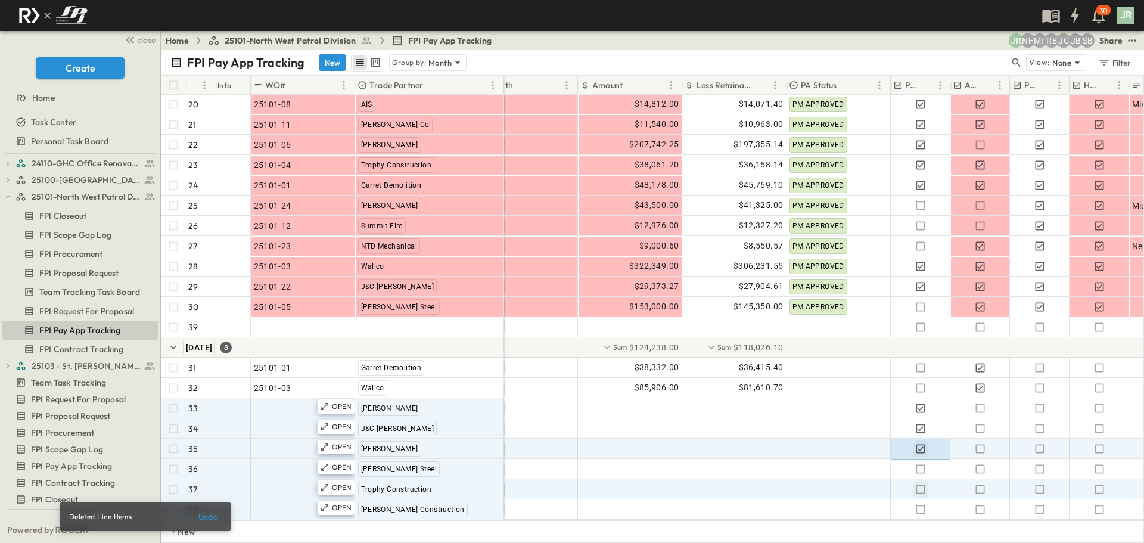
click at [919, 463] on icon "button" at bounding box center [921, 469] width 12 height 12
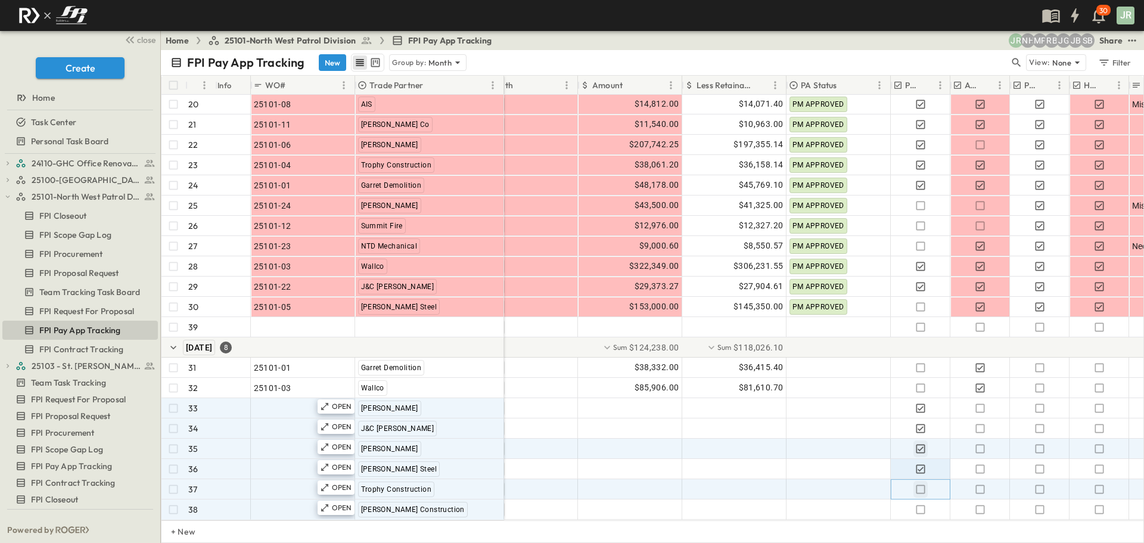
click at [922, 483] on icon "button" at bounding box center [921, 489] width 12 height 12
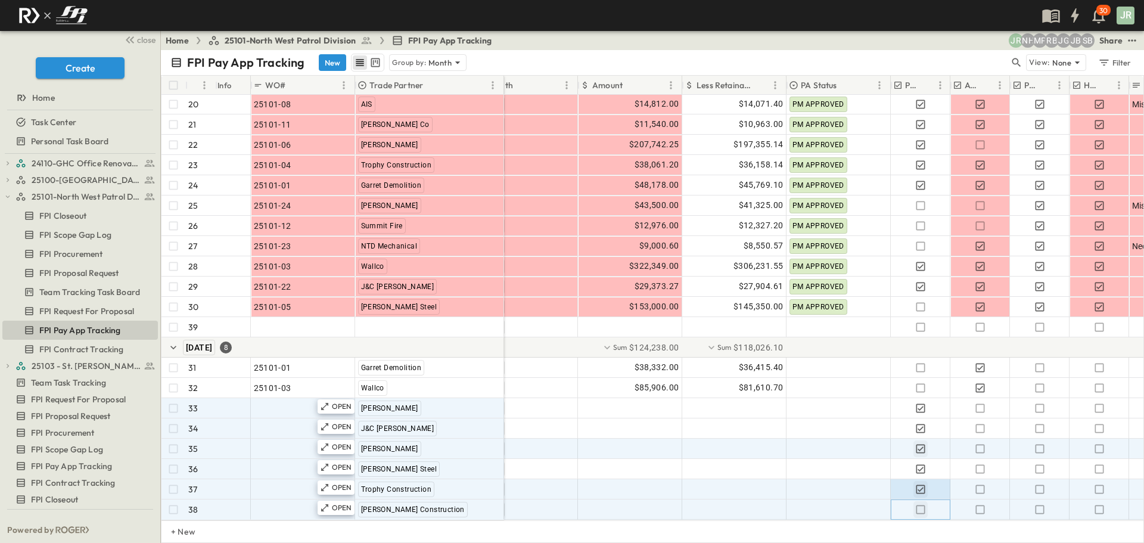
click at [922, 503] on icon "button" at bounding box center [921, 509] width 12 height 12
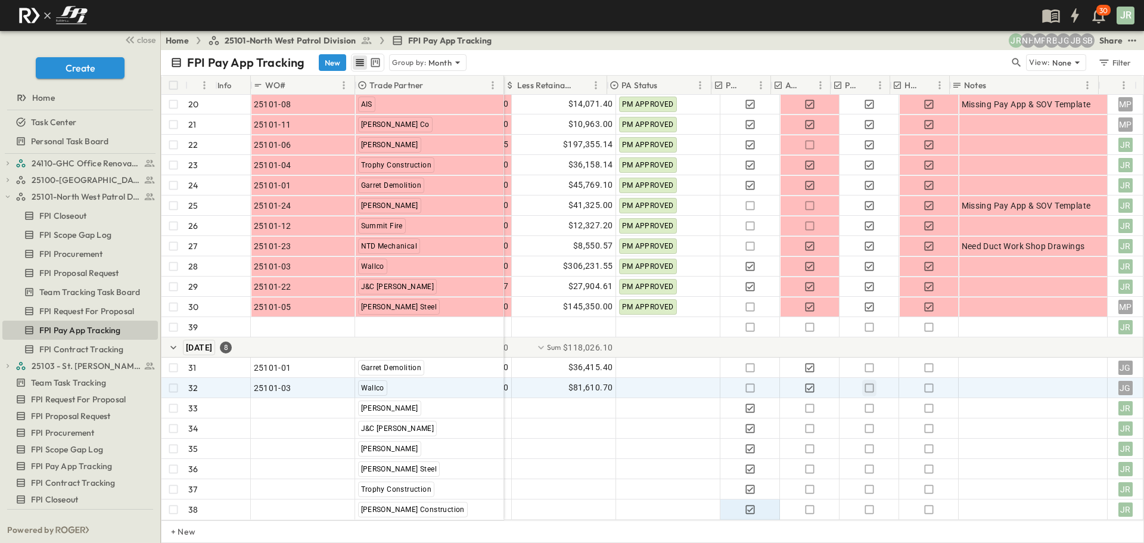
scroll to position [516, 314]
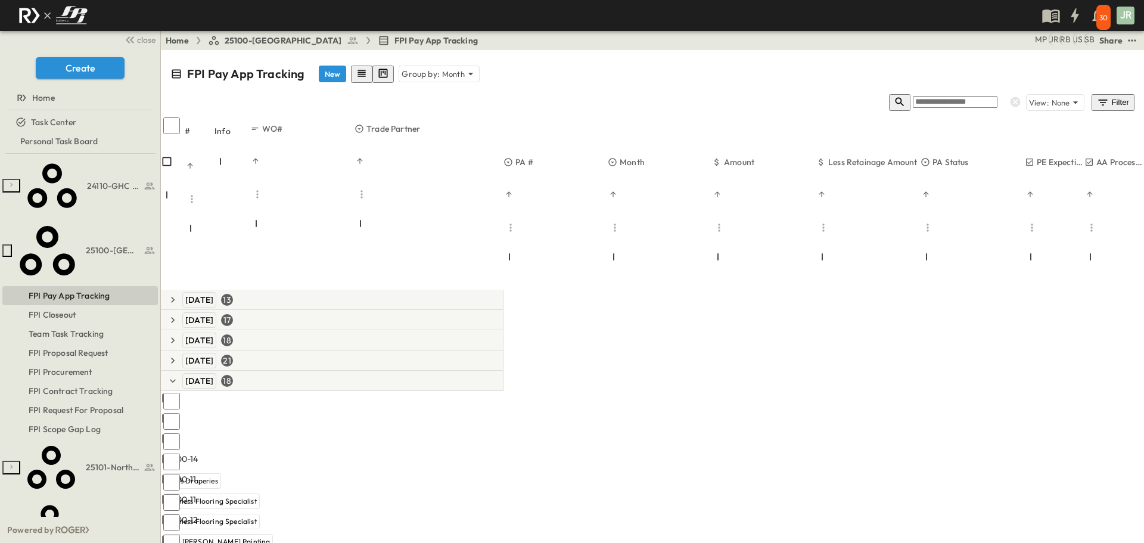
scroll to position [192, 0]
type input "**"
click at [369, 406] on span "On-Site Air" at bounding box center [379, 411] width 38 height 10
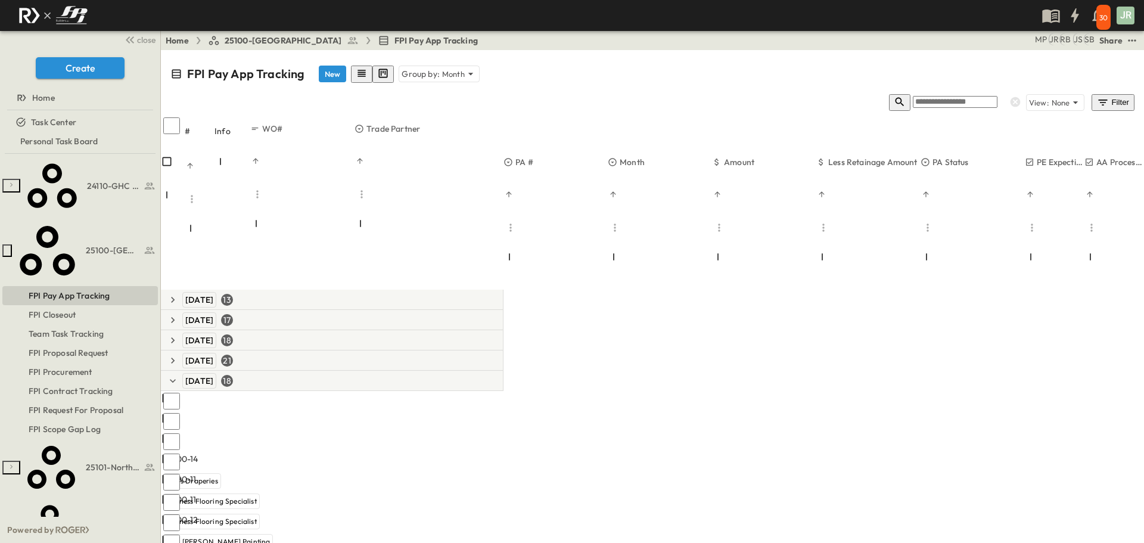
type input "**"
click at [366, 426] on span "UBS" at bounding box center [367, 431] width 14 height 10
type input "*"
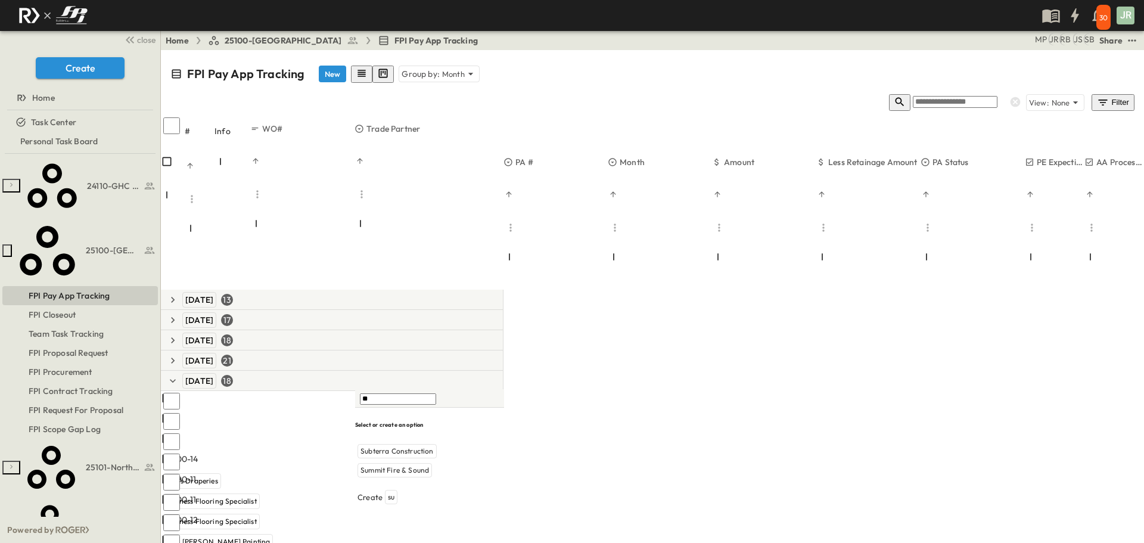
type input "***"
click at [377, 446] on span "Summit Fire & Sound" at bounding box center [394, 451] width 69 height 10
type input "**********"
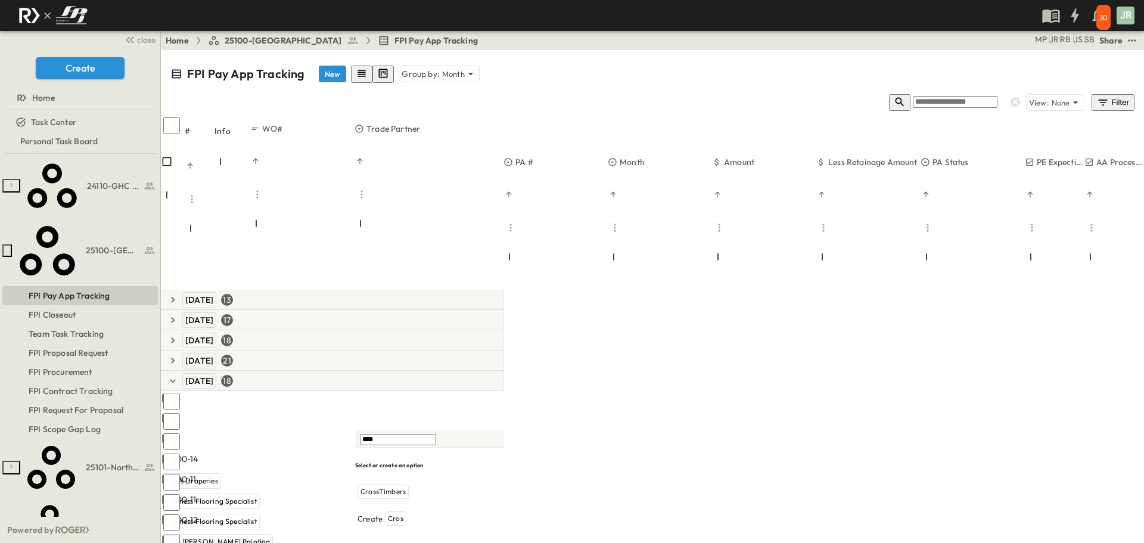
type input "*****"
click at [391, 484] on div "CrossTimbers" at bounding box center [383, 491] width 51 height 14
type input "*"
type input "***"
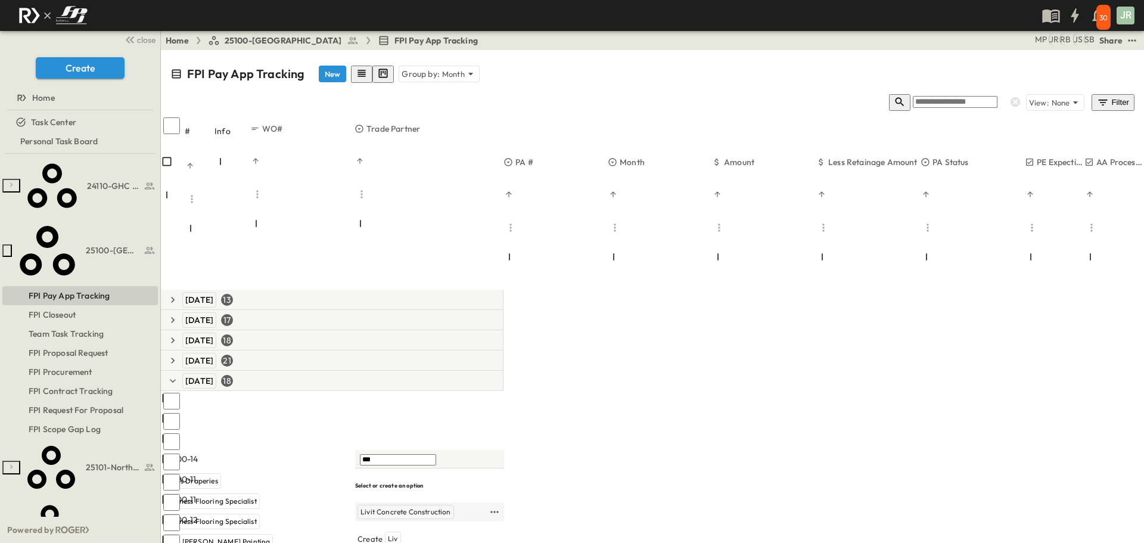
click at [421, 507] on span "Livit Concrete Construction" at bounding box center [405, 512] width 91 height 10
type input "*"
type input "***"
click at [422, 450] on span "Bowman Landscaping" at bounding box center [411, 446] width 103 height 10
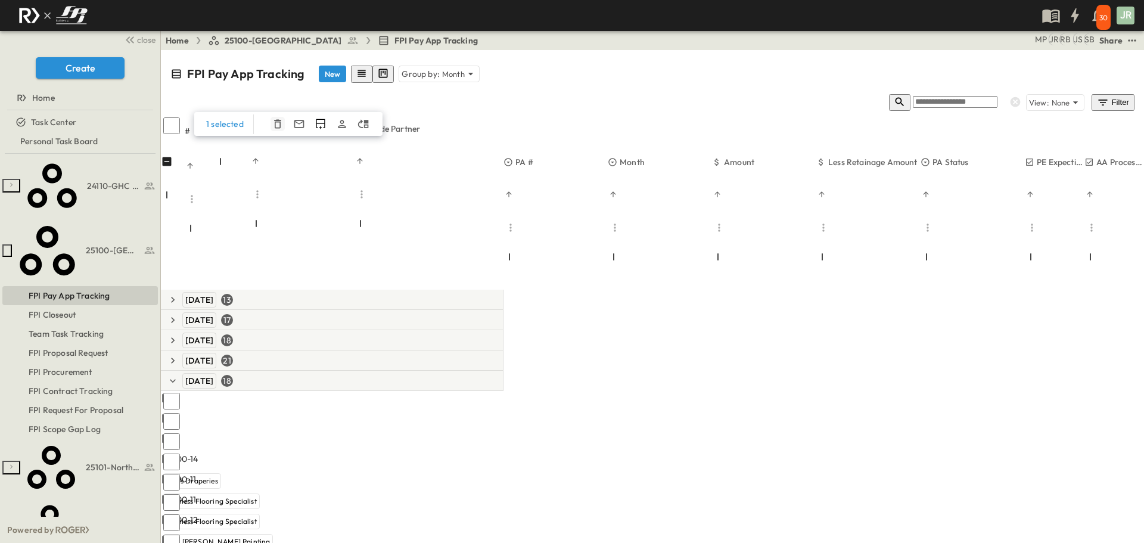
click at [277, 118] on icon "button" at bounding box center [278, 124] width 12 height 12
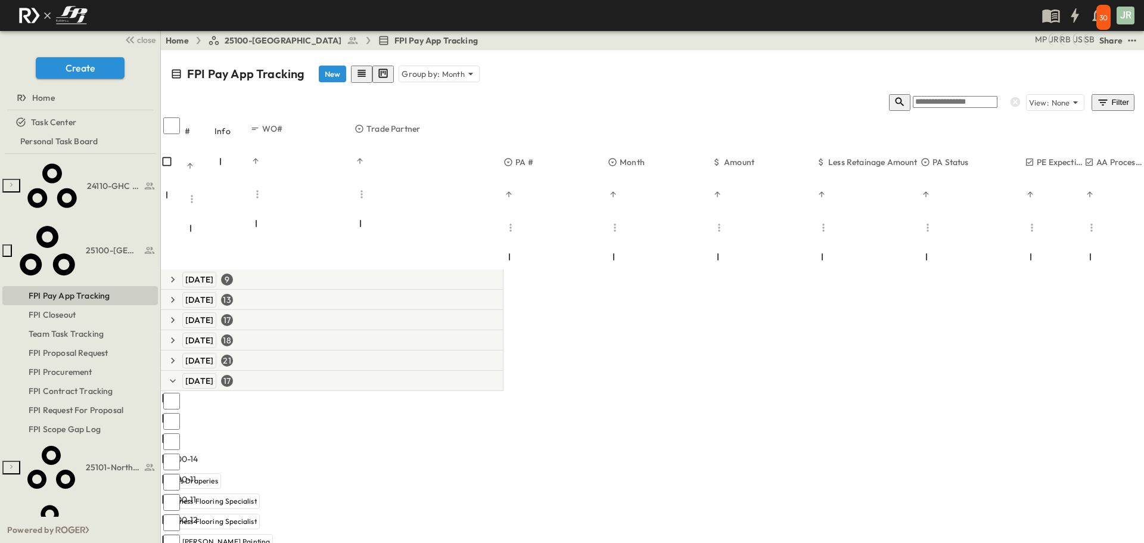
drag, startPoint x: 1056, startPoint y: 232, endPoint x: 1056, endPoint y: 254, distance: 21.5
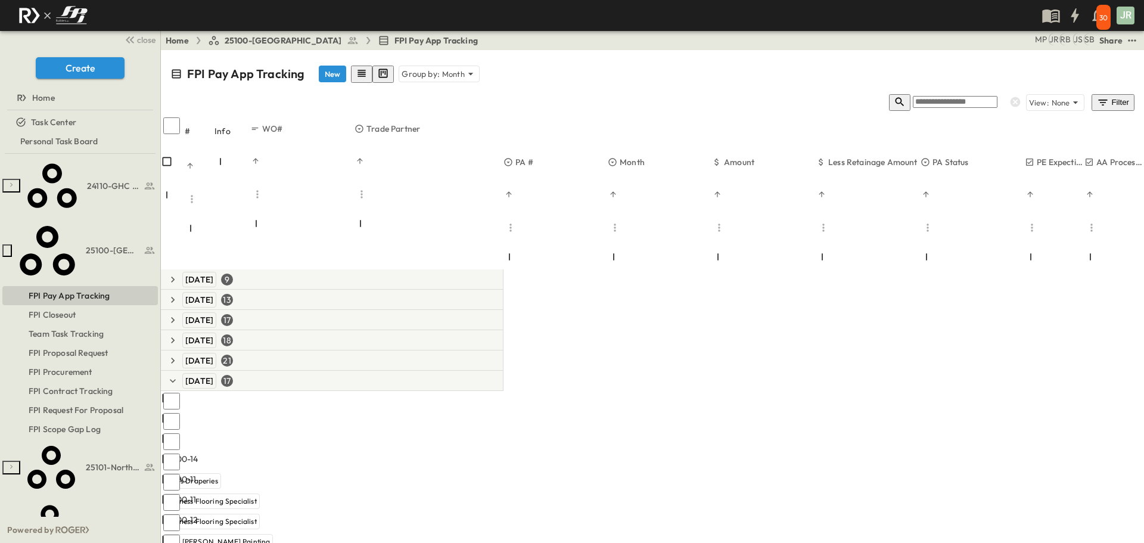
drag, startPoint x: 1056, startPoint y: 369, endPoint x: 1056, endPoint y: 380, distance: 10.1
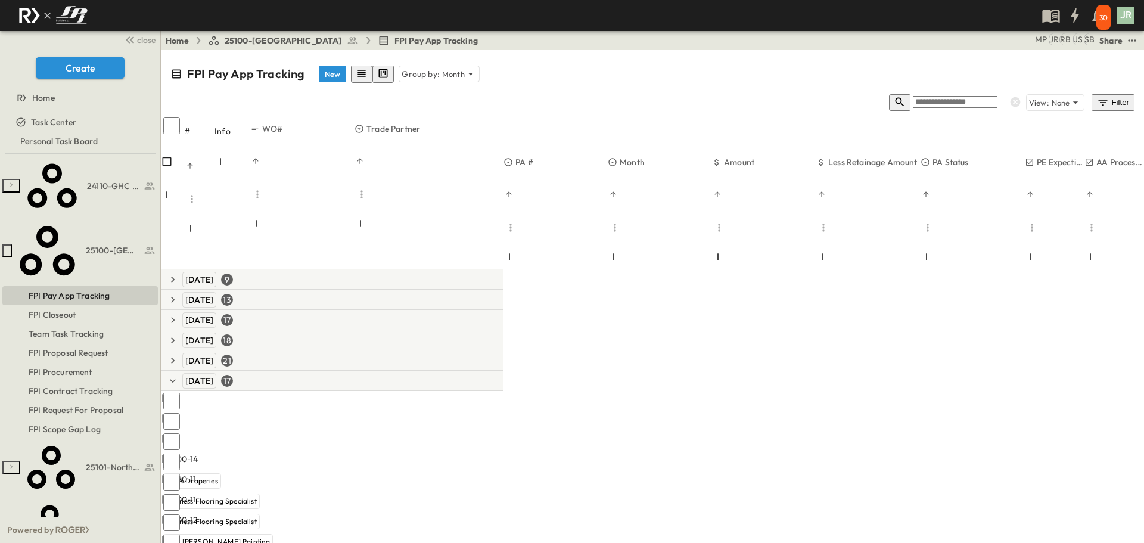
click at [77, 290] on span "FPI Pay App Tracking" at bounding box center [69, 296] width 81 height 12
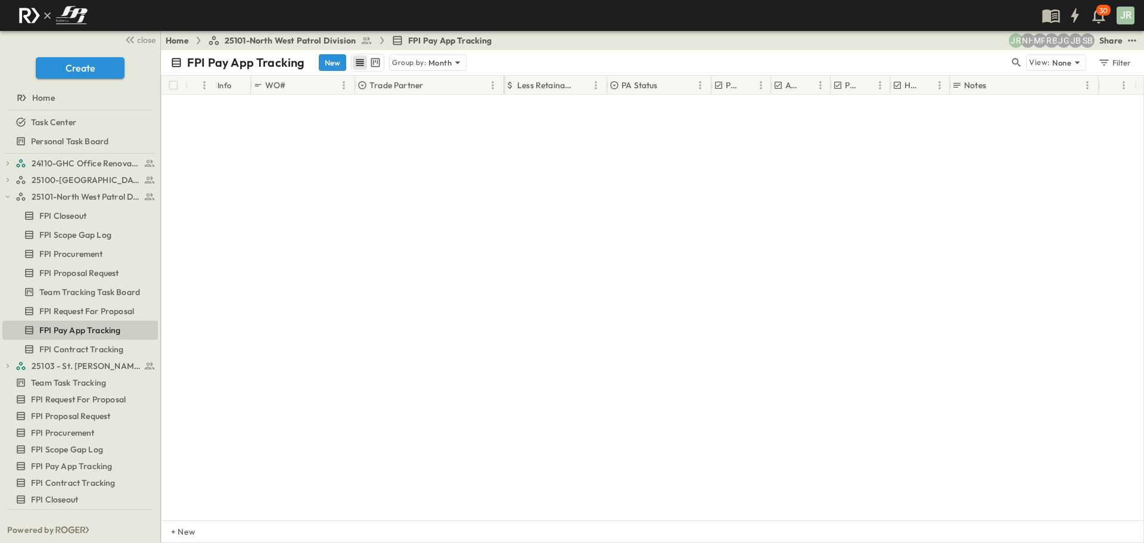
scroll to position [516, 314]
